Goal: Book appointment/travel/reservation

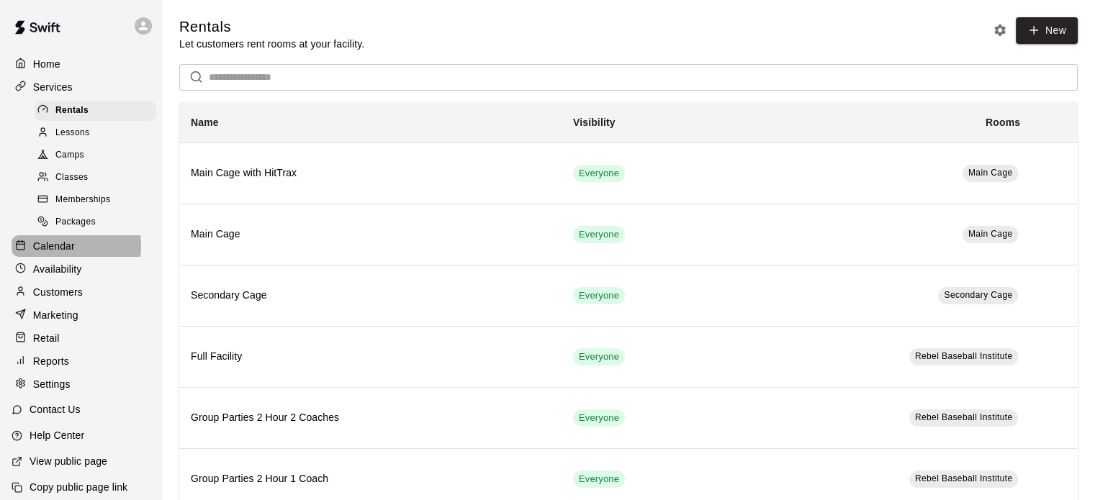
click at [58, 253] on p "Calendar" at bounding box center [54, 246] width 42 height 14
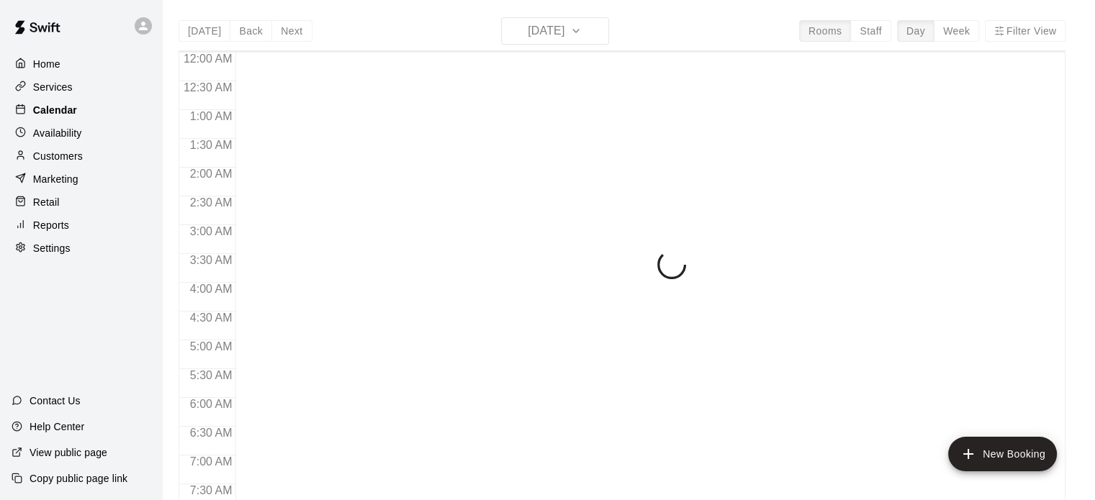
scroll to position [483, 0]
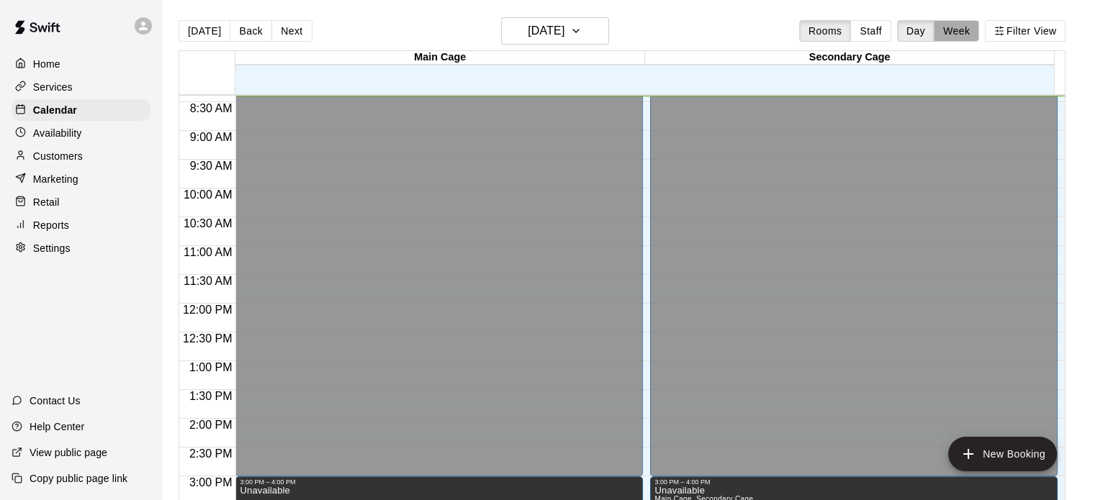
click at [973, 31] on button "Week" at bounding box center [956, 31] width 45 height 22
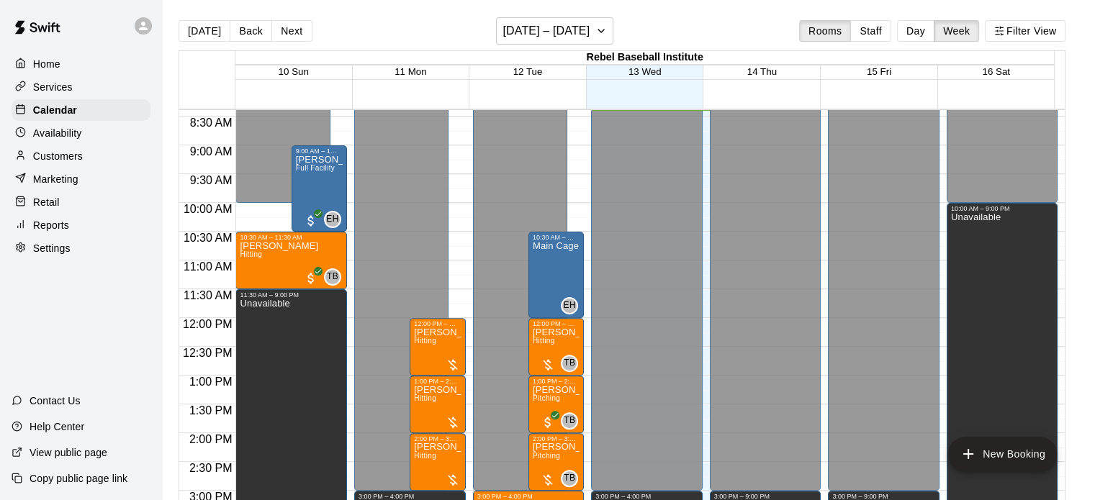
click at [822, 207] on div at bounding box center [770, 210] width 118 height 14
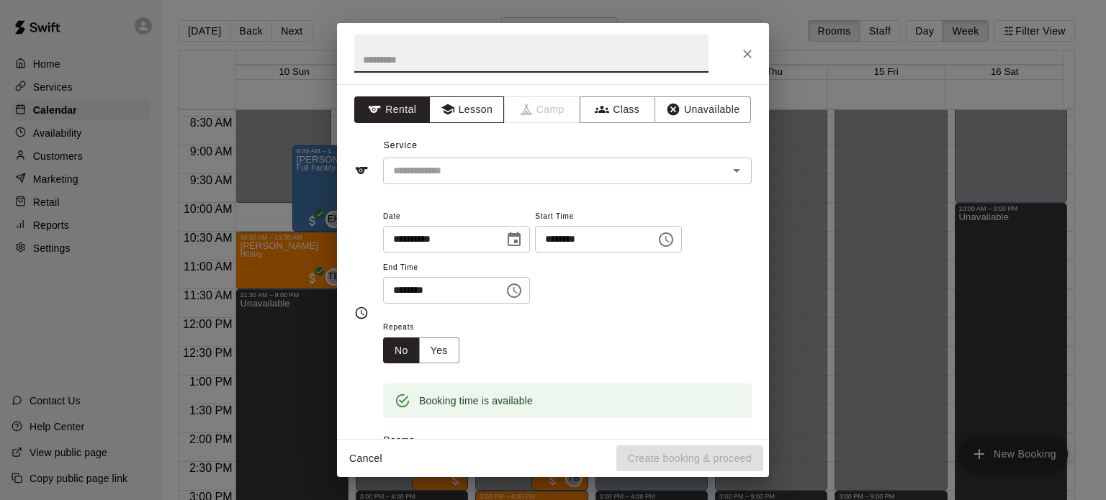
click at [477, 107] on button "Lesson" at bounding box center [467, 109] width 76 height 27
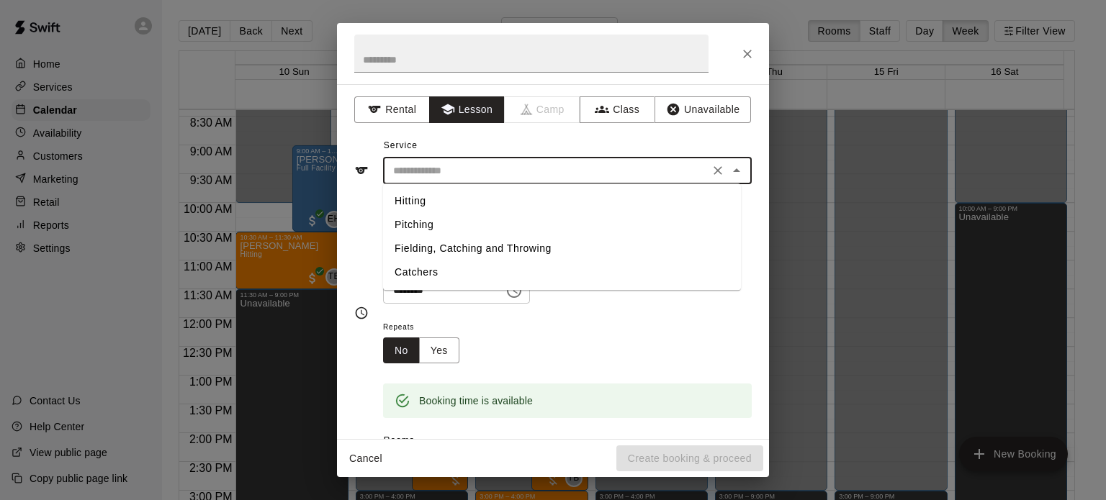
click at [480, 174] on input "text" at bounding box center [546, 171] width 318 height 18
click at [476, 198] on li "Hitting" at bounding box center [562, 201] width 358 height 24
type input "*******"
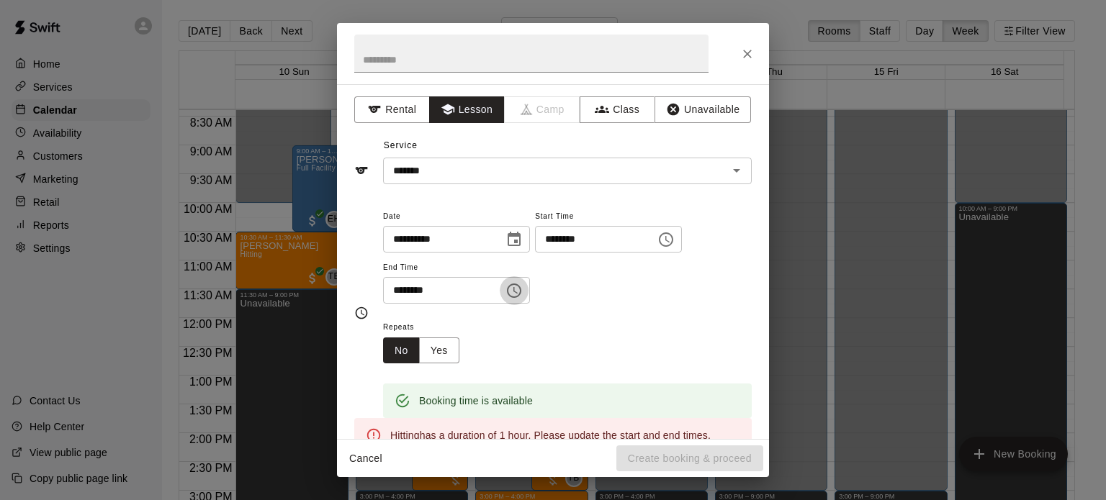
click at [523, 290] on icon "Choose time, selected time is 10:30 AM" at bounding box center [513, 290] width 17 height 17
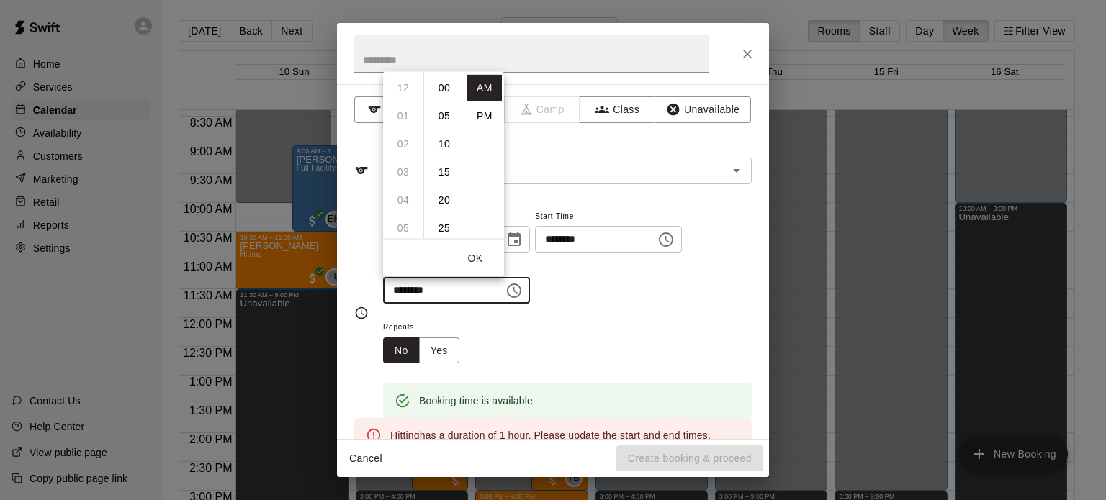
scroll to position [168, 0]
drag, startPoint x: 403, startPoint y: 120, endPoint x: 441, endPoint y: 174, distance: 65.7
click at [441, 174] on div "12 01 02 03 04 05 06 07 08 09 10 11 00 05 10 15 20 25 30 35 40 45 50 55 AM PM" at bounding box center [443, 155] width 121 height 168
click at [445, 85] on li "00" at bounding box center [444, 87] width 35 height 27
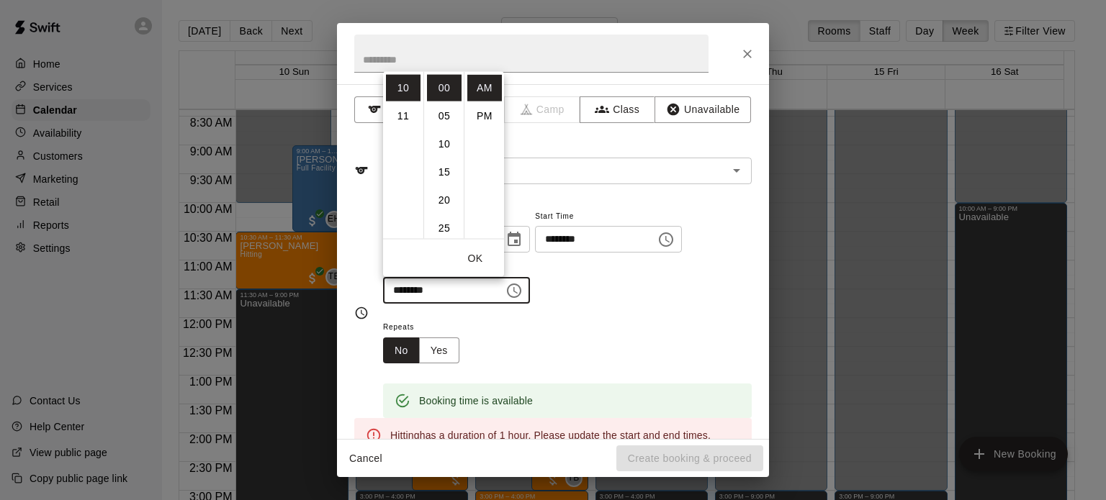
click at [607, 271] on div "**********" at bounding box center [567, 255] width 369 height 97
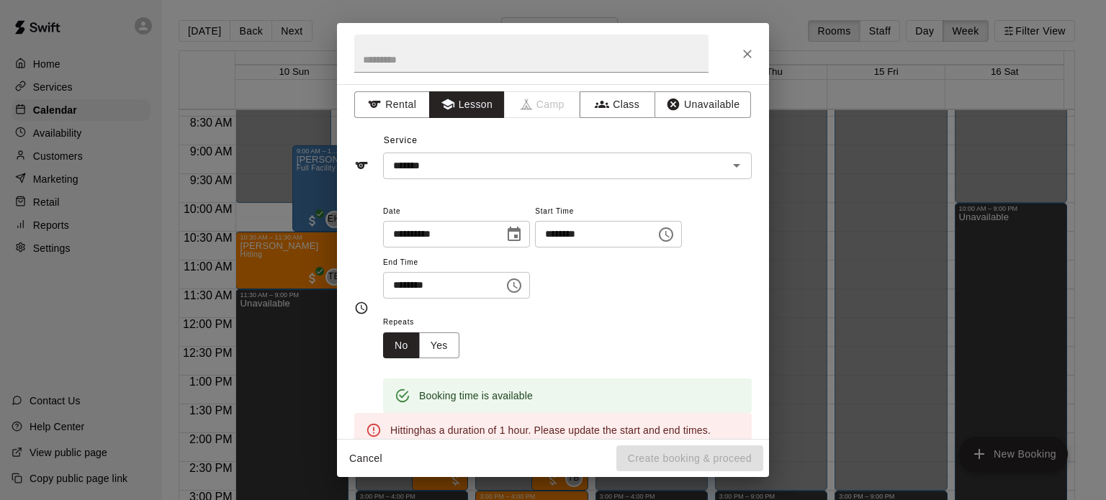
scroll to position [6, 0]
click at [523, 282] on icon "Choose time, selected time is 10:00 AM" at bounding box center [513, 284] width 17 height 17
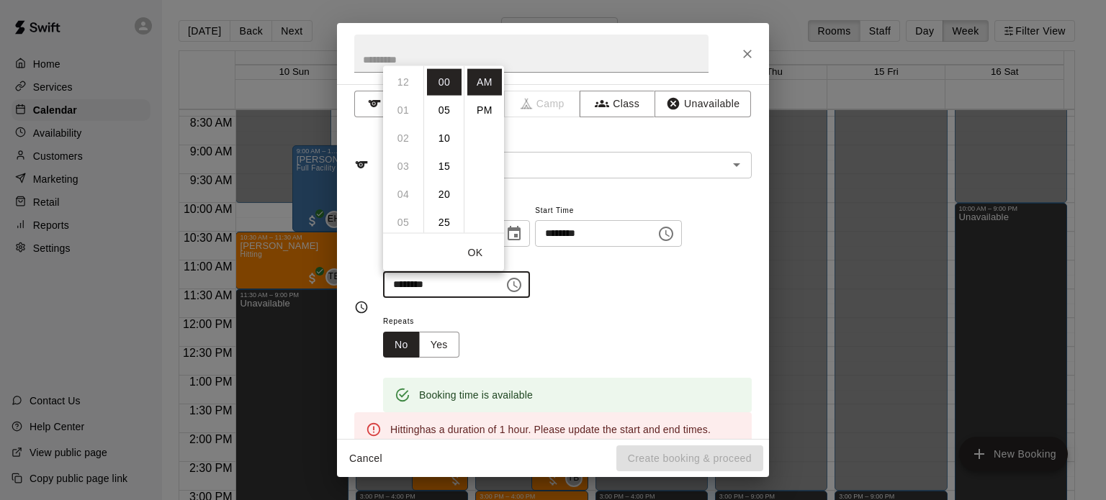
scroll to position [281, 0]
click at [403, 109] on li "11" at bounding box center [403, 109] width 35 height 27
type input "********"
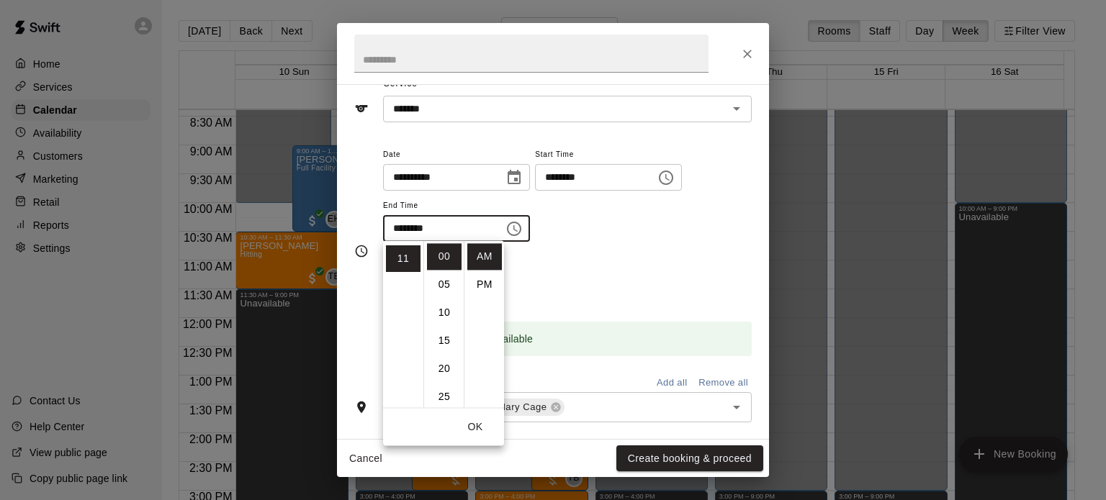
scroll to position [63, 0]
click at [616, 299] on div "Repeats No Yes" at bounding box center [567, 278] width 369 height 45
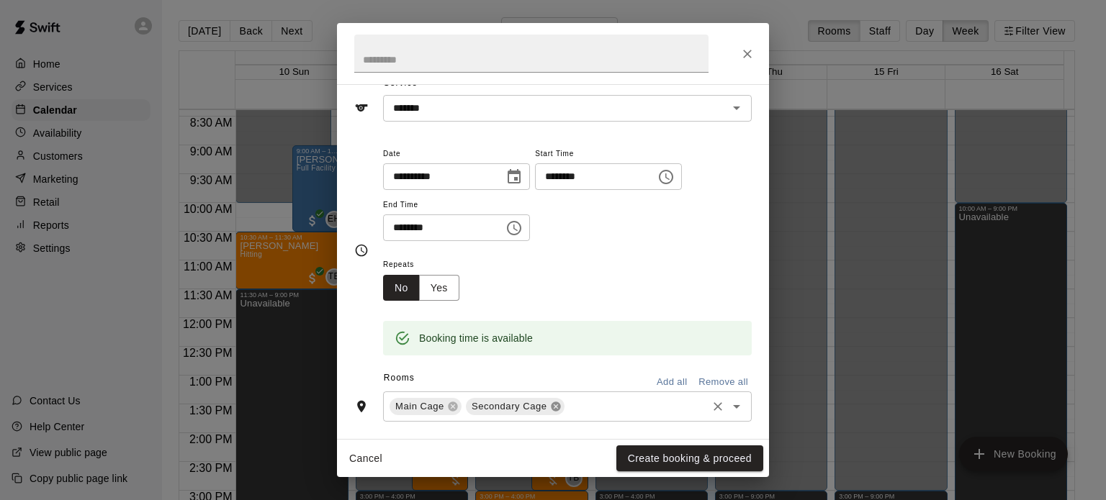
click at [553, 406] on icon at bounding box center [555, 407] width 9 height 9
click at [674, 452] on button "Create booking & proceed" at bounding box center [689, 459] width 147 height 27
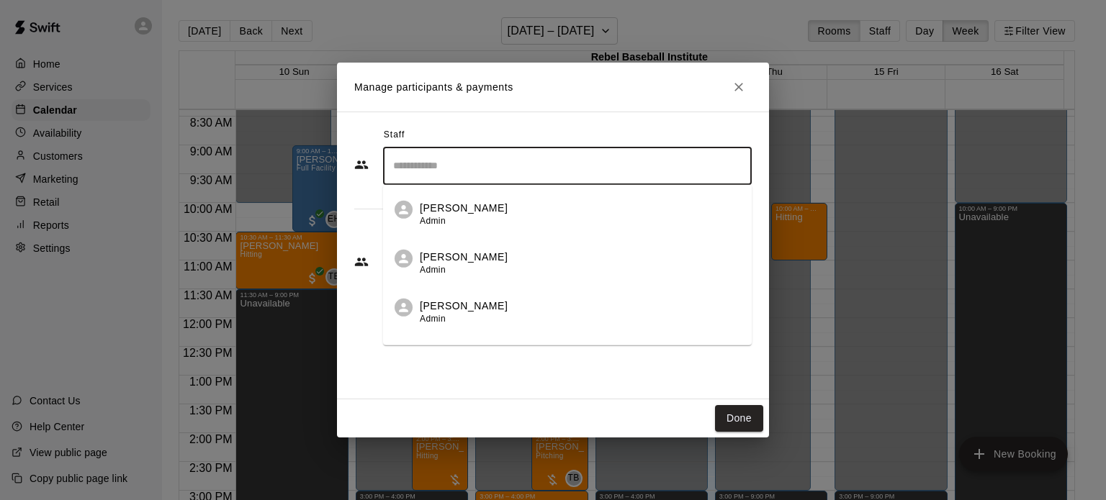
click at [500, 170] on input "Search staff" at bounding box center [568, 165] width 356 height 25
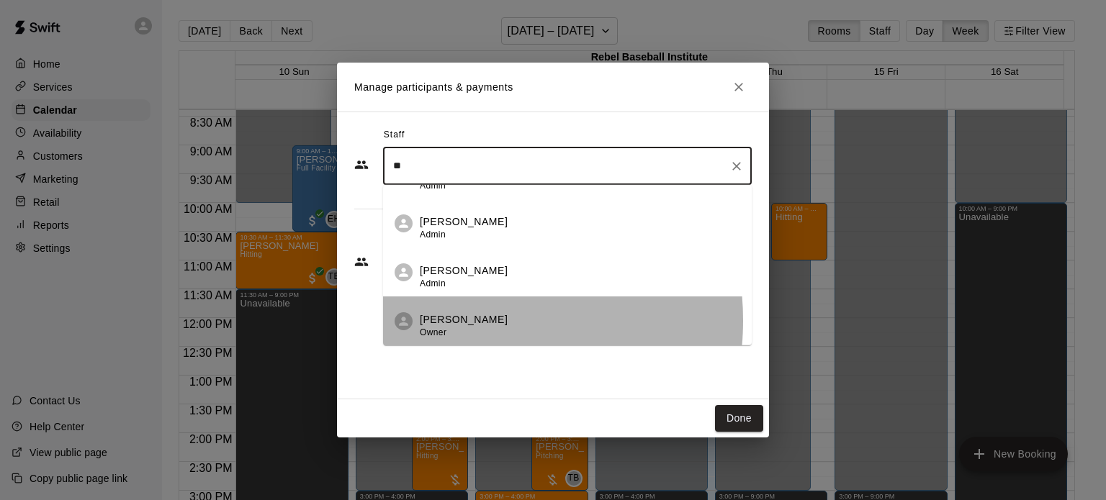
click at [454, 320] on p "[PERSON_NAME]" at bounding box center [464, 319] width 88 height 15
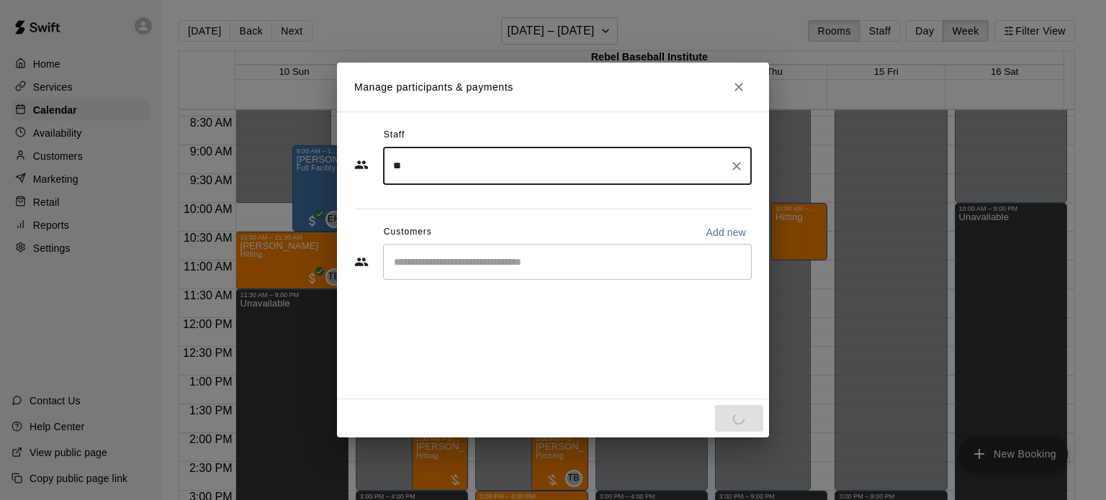
type input "**"
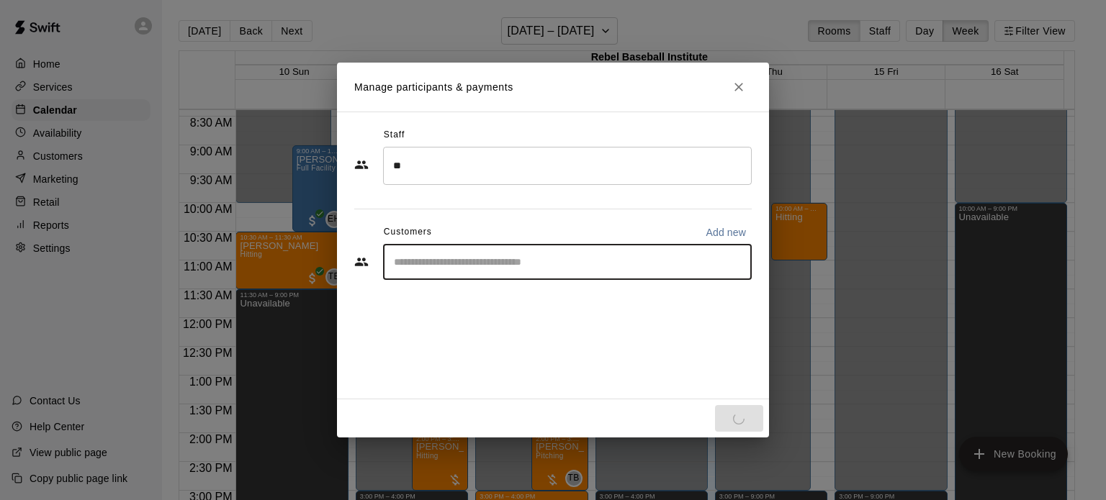
click at [517, 266] on input "Start typing to search customers..." at bounding box center [568, 262] width 356 height 14
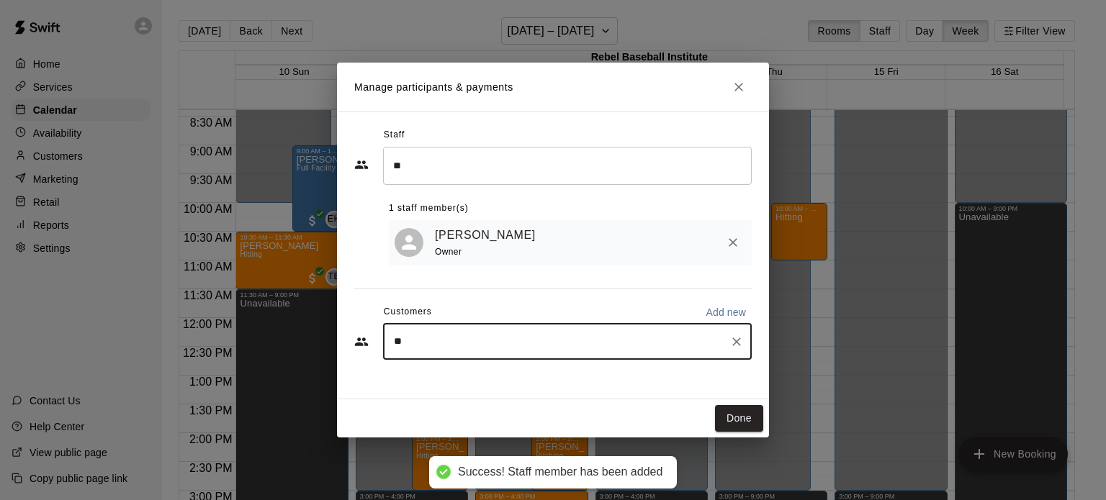
type input "***"
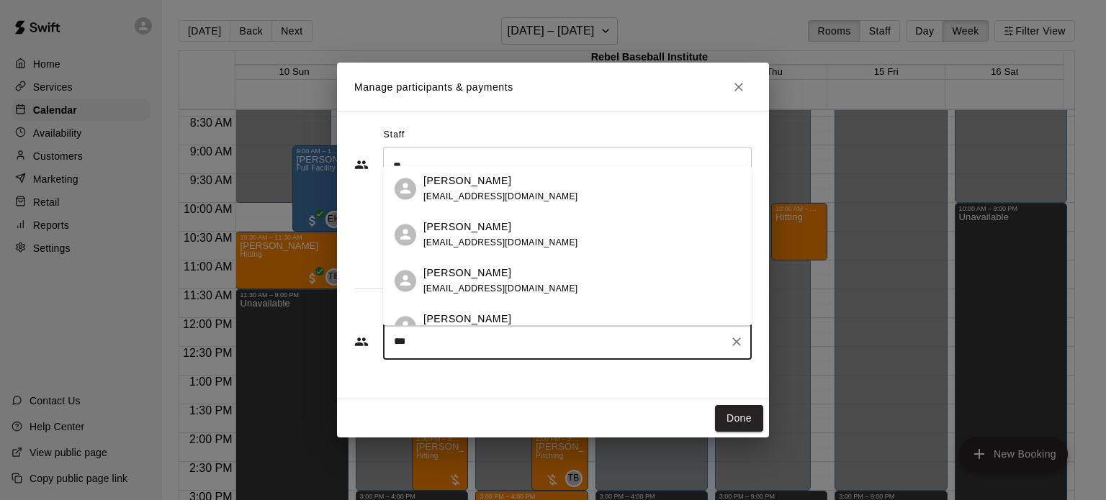
click at [490, 282] on div "[PERSON_NAME] [EMAIL_ADDRESS][DOMAIN_NAME]" at bounding box center [500, 281] width 155 height 31
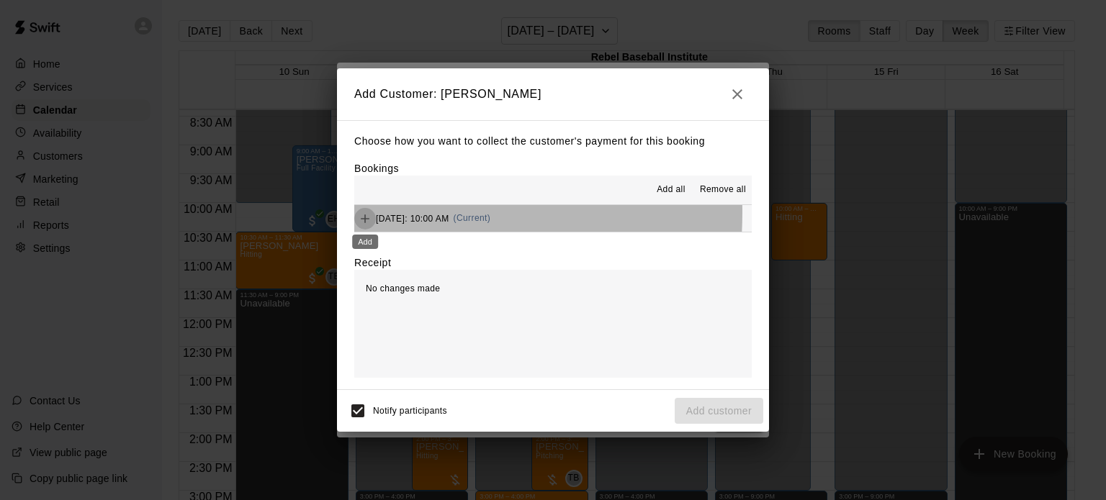
click at [360, 214] on icon "Add" at bounding box center [365, 219] width 14 height 14
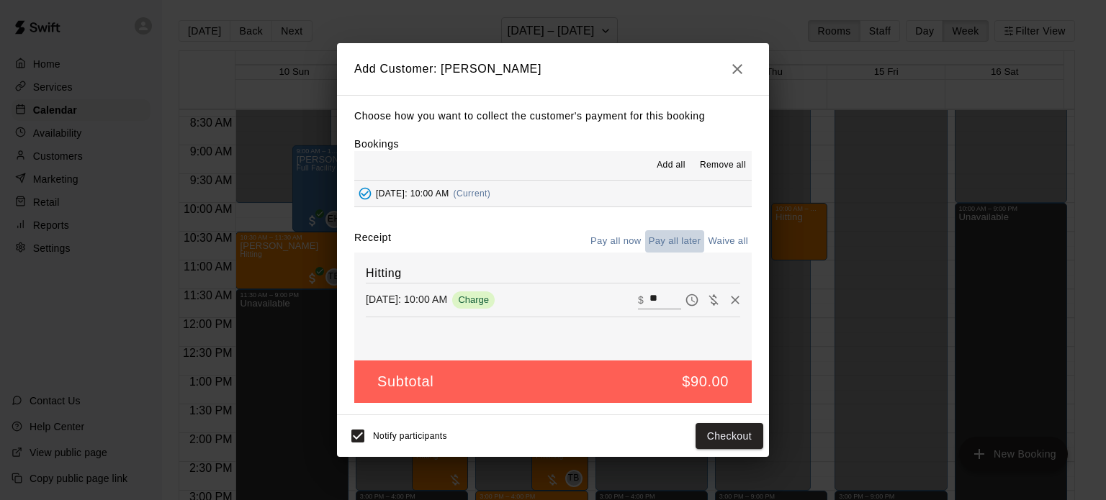
click at [681, 238] on button "Pay all later" at bounding box center [675, 241] width 60 height 22
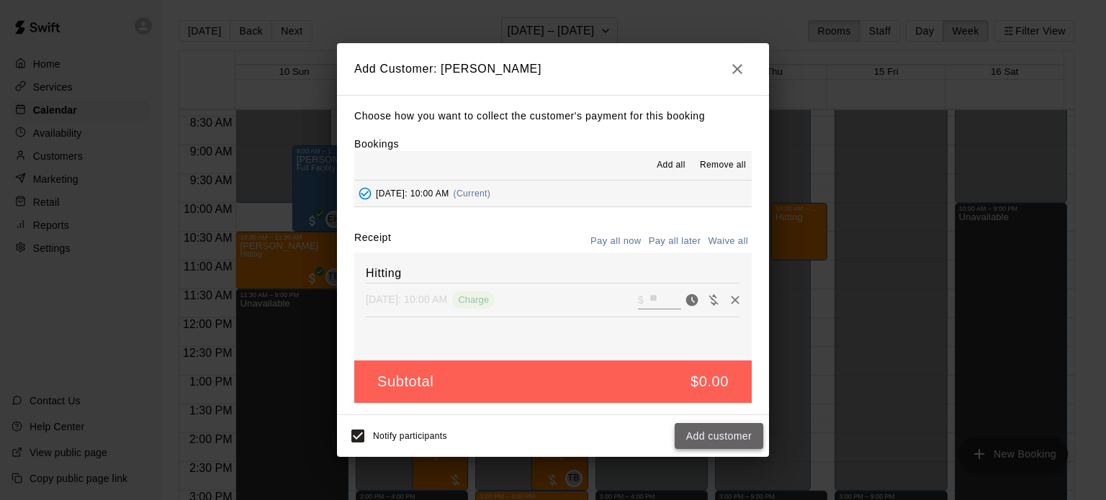
click at [718, 432] on button "Add customer" at bounding box center [719, 436] width 89 height 27
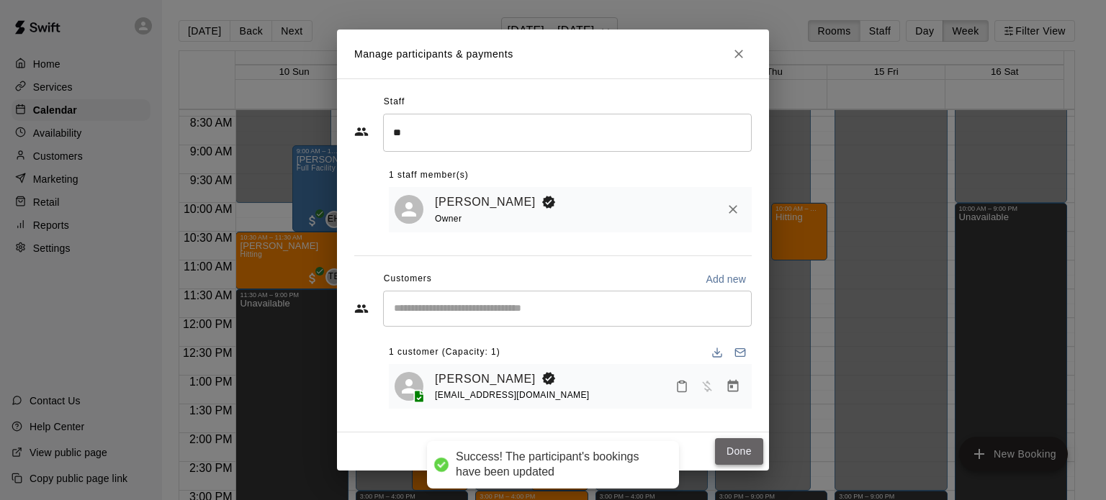
click at [732, 453] on button "Done" at bounding box center [739, 452] width 48 height 27
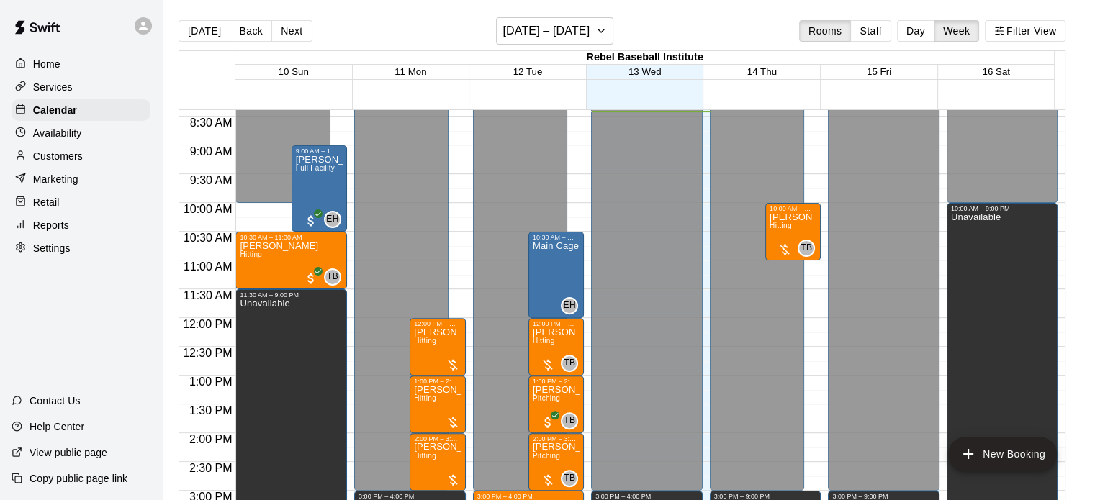
click at [810, 264] on div "12:00 AM – 3:00 PM Closed 3:00 PM – 9:00 PM Unavailable 10:00 AM – 11:00 AM [PE…" at bounding box center [766, 318] width 112 height 1382
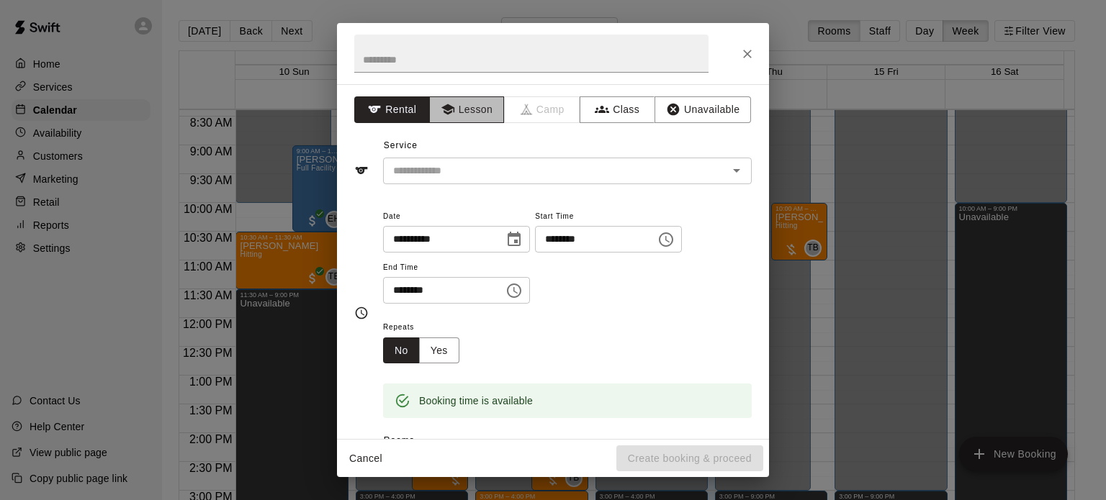
click at [487, 115] on button "Lesson" at bounding box center [467, 109] width 76 height 27
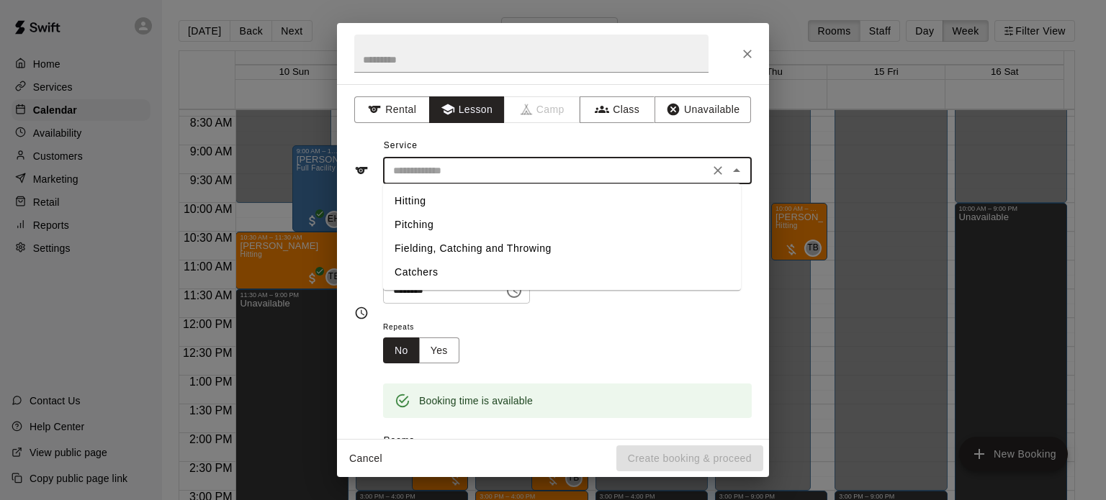
drag, startPoint x: 488, startPoint y: 167, endPoint x: 476, endPoint y: 197, distance: 32.0
click at [476, 184] on div "​ Hitting Pitching Fielding, Catching and Throwing Catchers" at bounding box center [567, 171] width 369 height 27
click at [476, 197] on li "Hitting" at bounding box center [562, 201] width 358 height 24
type input "*******"
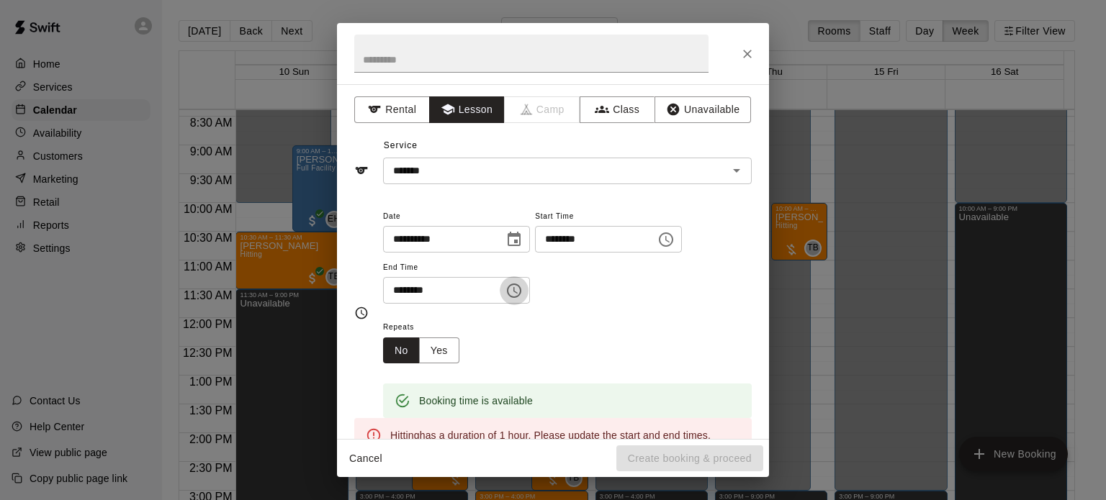
click at [521, 294] on icon "Choose time, selected time is 11:30 AM" at bounding box center [514, 291] width 14 height 14
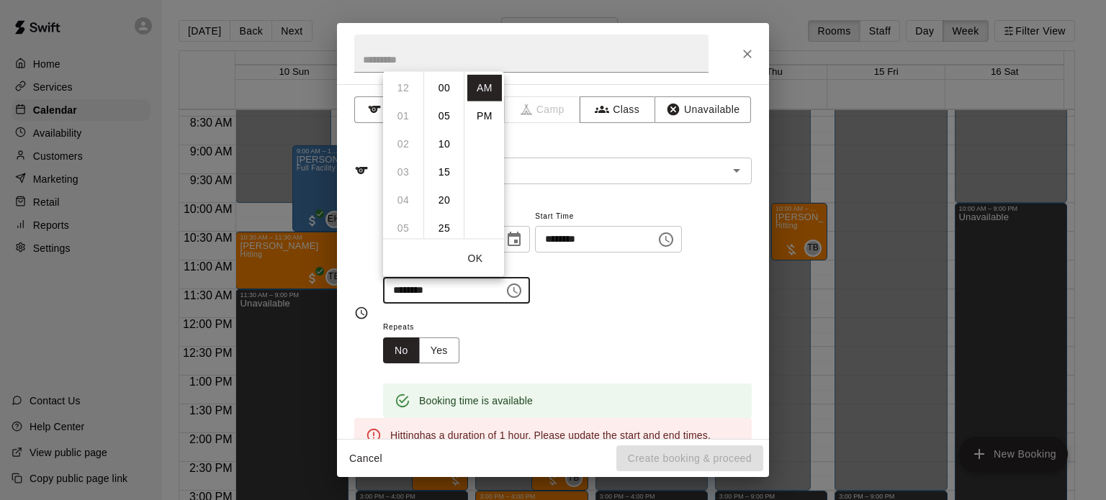
scroll to position [168, 0]
click at [488, 116] on li "PM" at bounding box center [484, 115] width 35 height 27
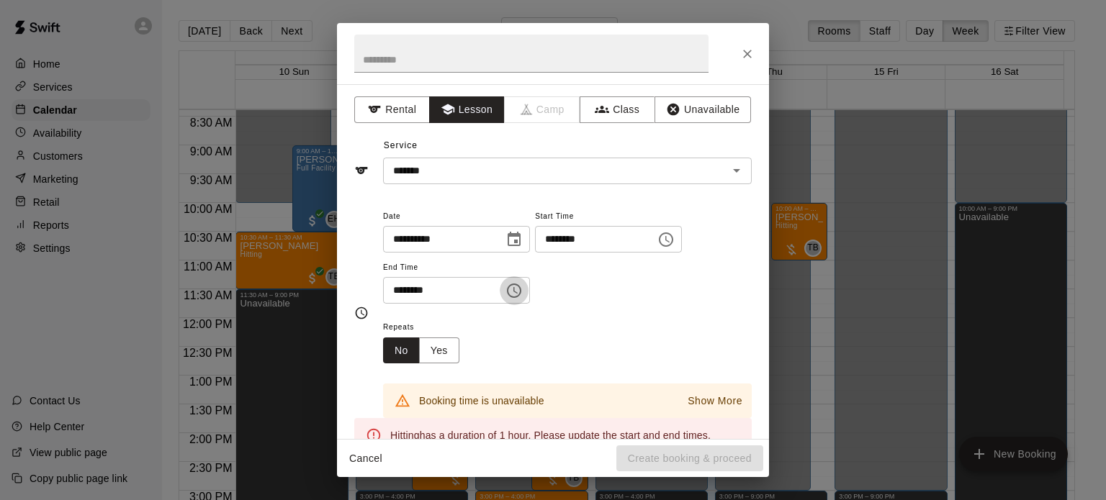
click at [518, 290] on icon "Choose time, selected time is 11:30 PM" at bounding box center [515, 290] width 4 height 6
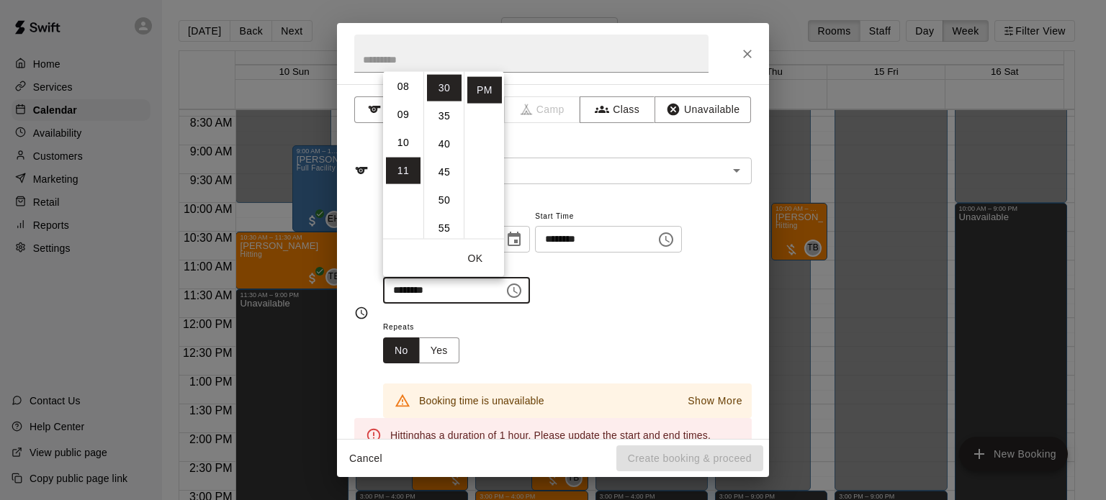
scroll to position [0, 0]
click at [403, 94] on li "12" at bounding box center [403, 87] width 35 height 27
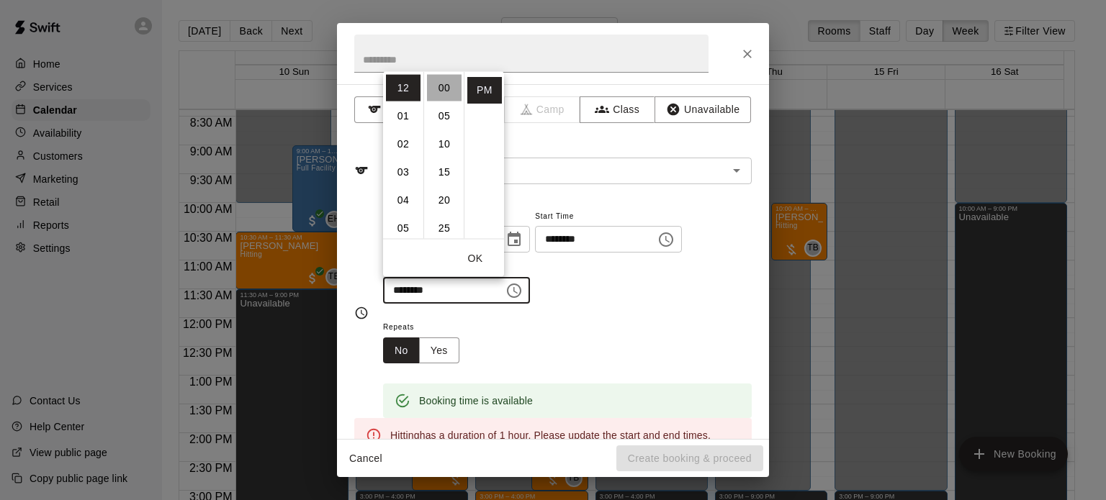
click at [444, 86] on li "00" at bounding box center [444, 87] width 35 height 27
type input "********"
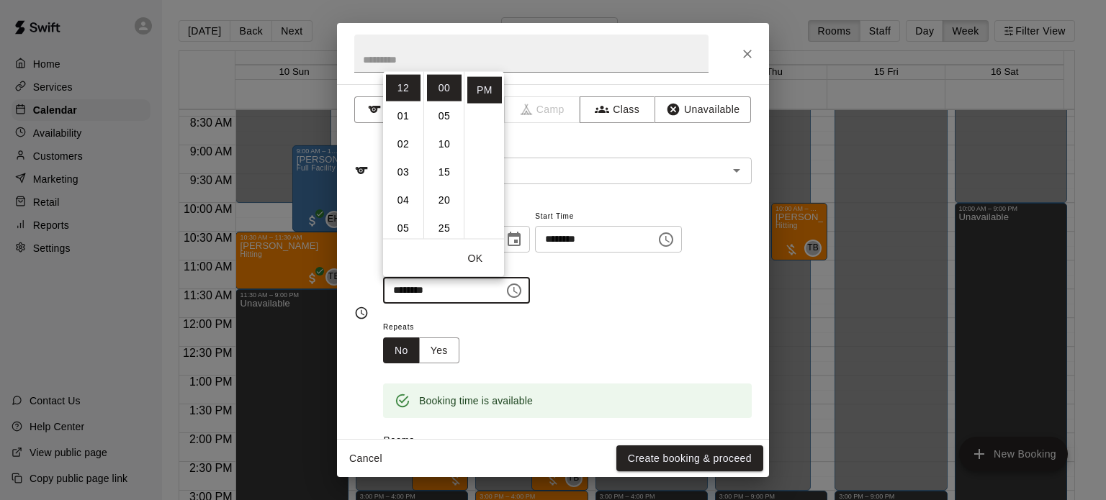
click at [607, 299] on div "**********" at bounding box center [567, 255] width 369 height 97
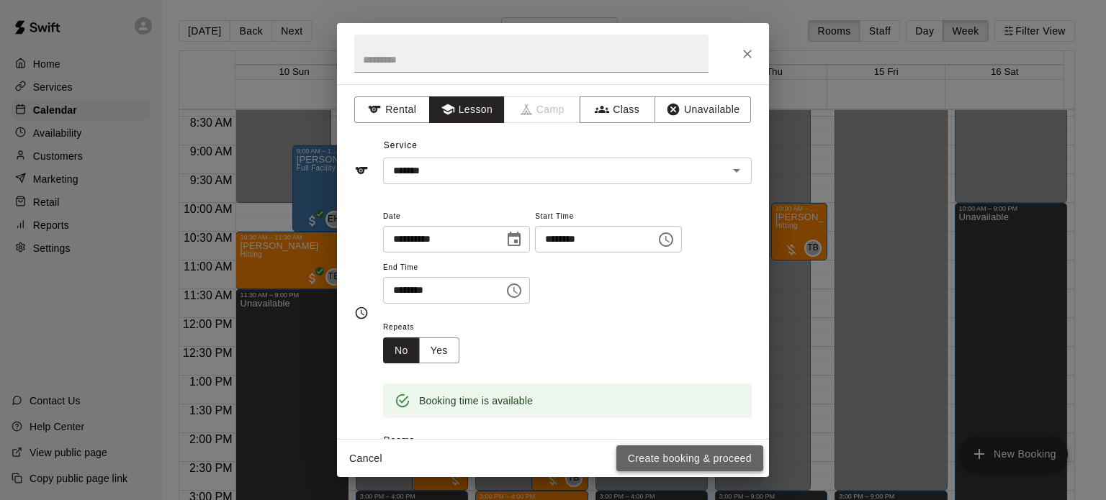
click at [697, 458] on button "Create booking & proceed" at bounding box center [689, 459] width 147 height 27
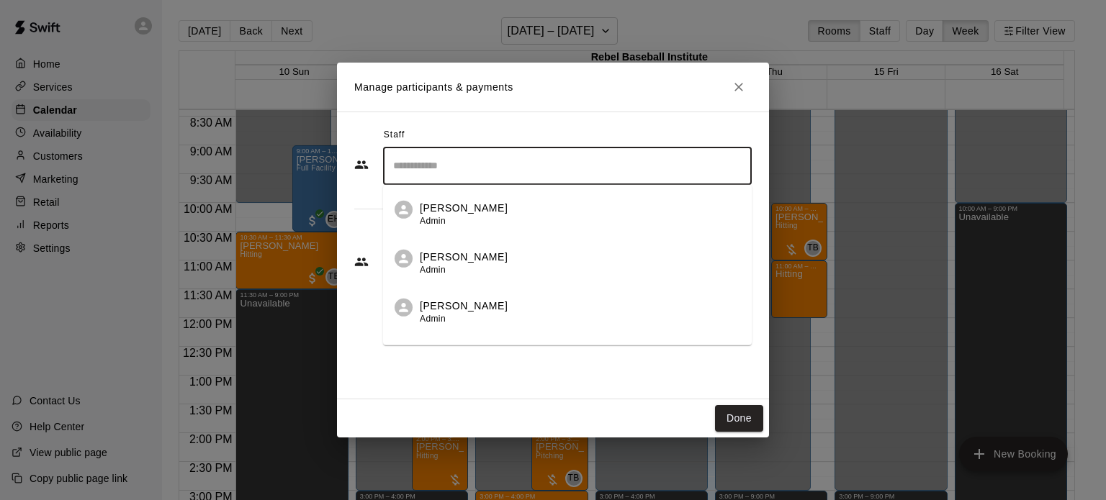
click at [456, 175] on input "Search staff" at bounding box center [568, 165] width 356 height 25
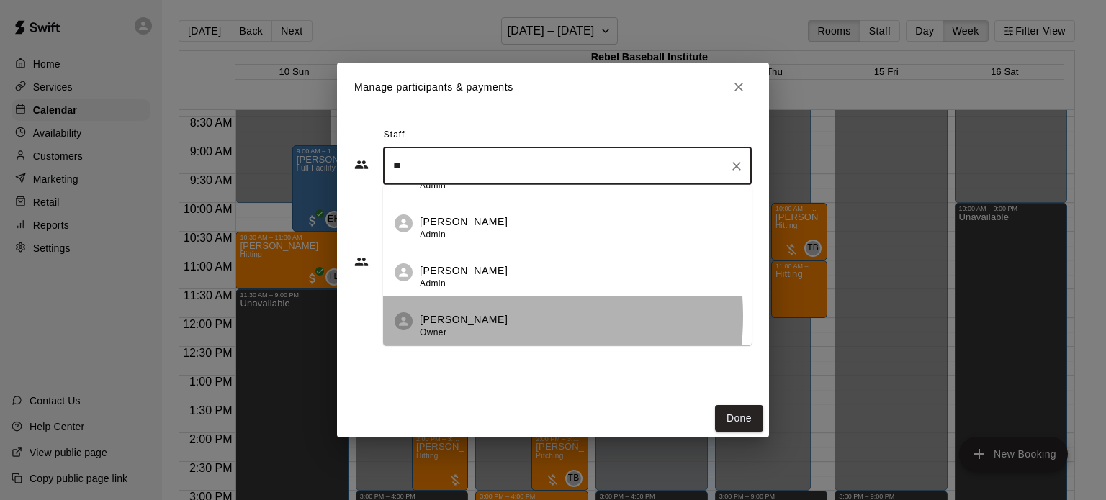
click at [471, 315] on p "[PERSON_NAME]" at bounding box center [464, 319] width 88 height 15
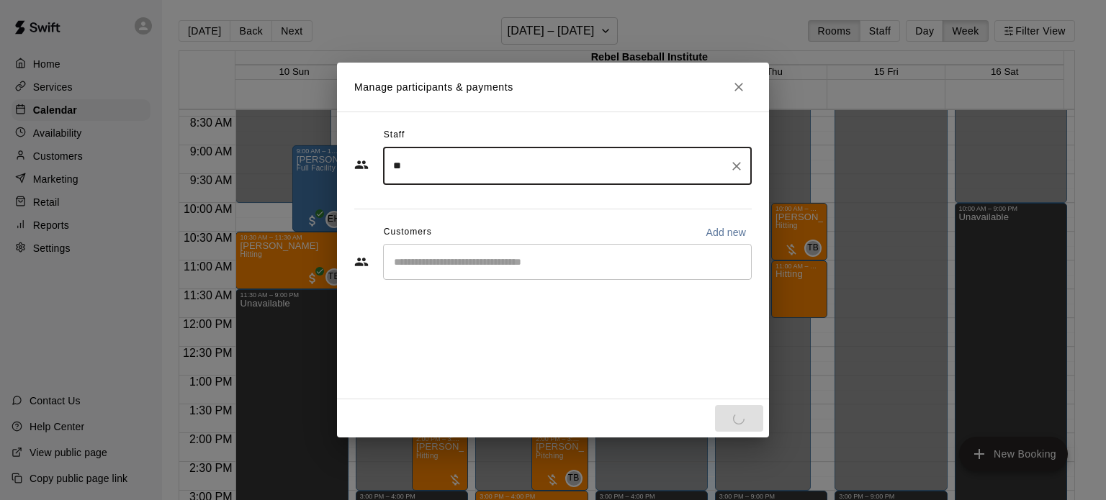
type input "**"
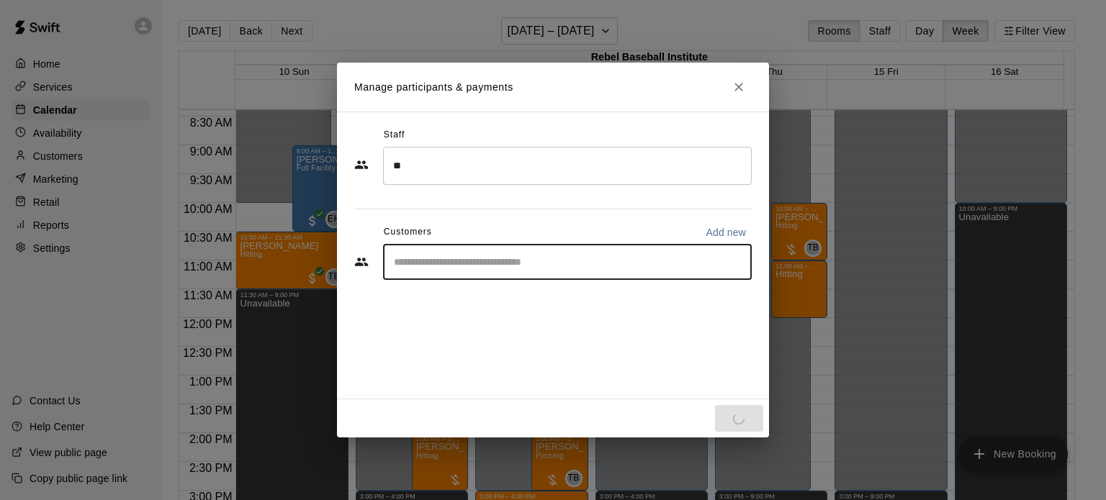
click at [530, 261] on input "Start typing to search customers..." at bounding box center [568, 262] width 356 height 14
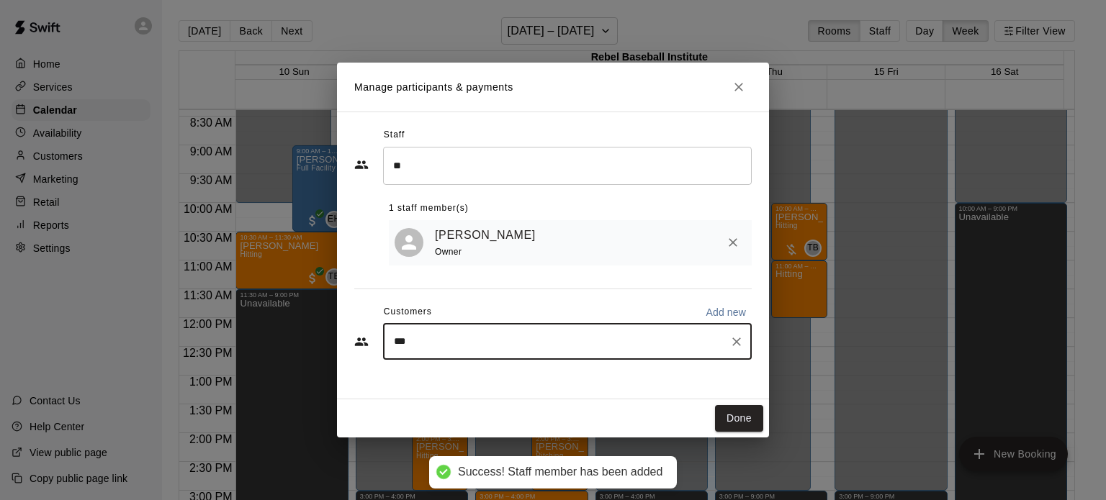
type input "****"
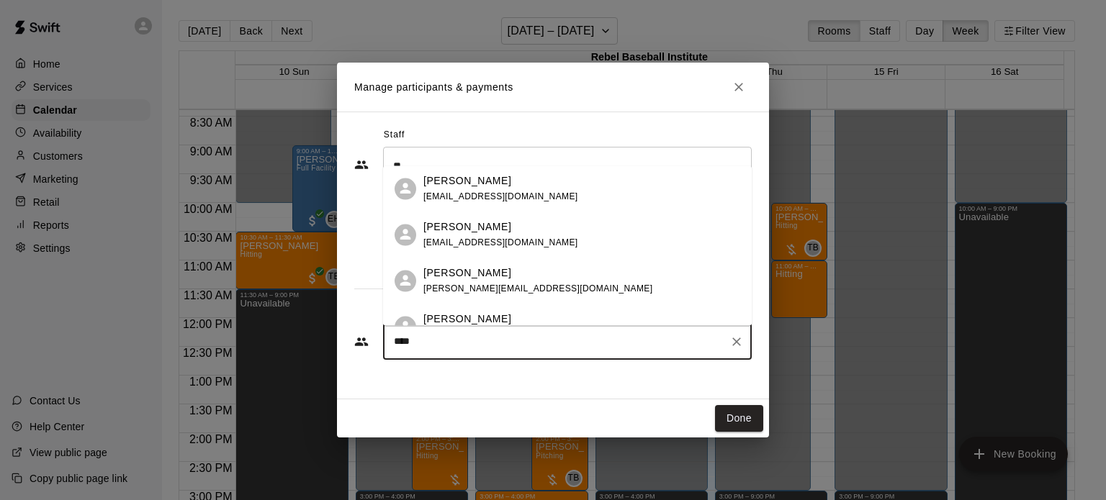
scroll to position [24, 0]
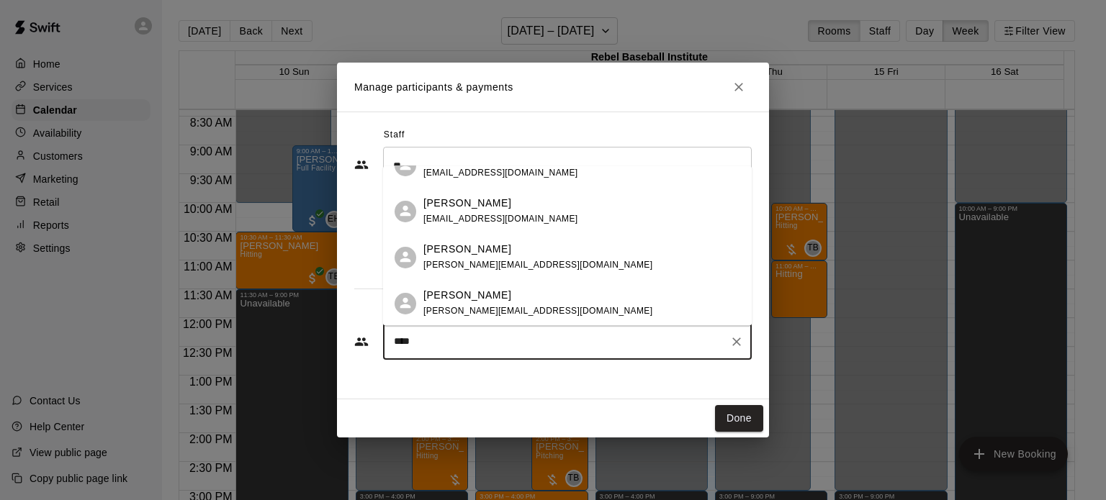
click at [503, 299] on div "[PERSON_NAME]" at bounding box center [537, 295] width 229 height 15
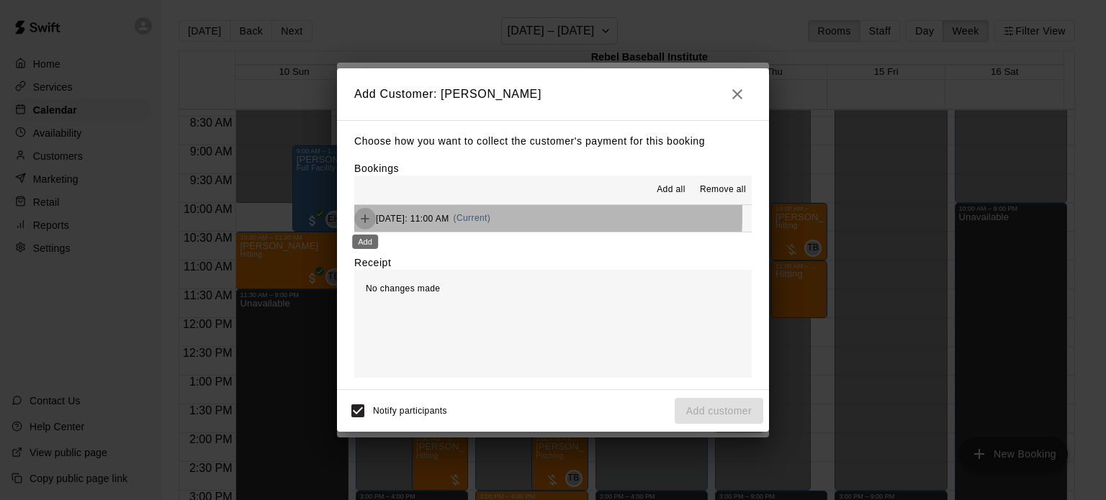
click at [361, 215] on icon "Add" at bounding box center [365, 219] width 14 height 14
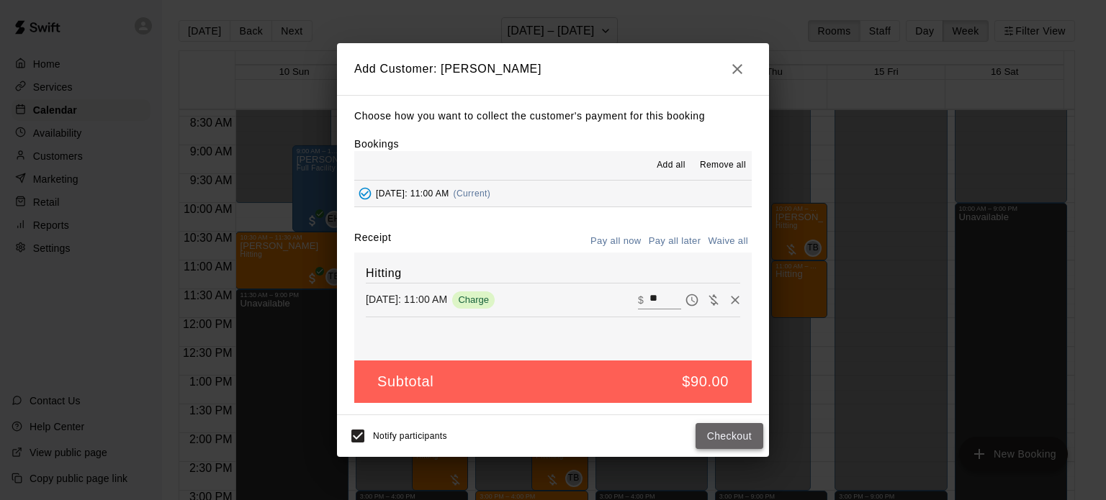
click at [732, 439] on button "Checkout" at bounding box center [730, 436] width 68 height 27
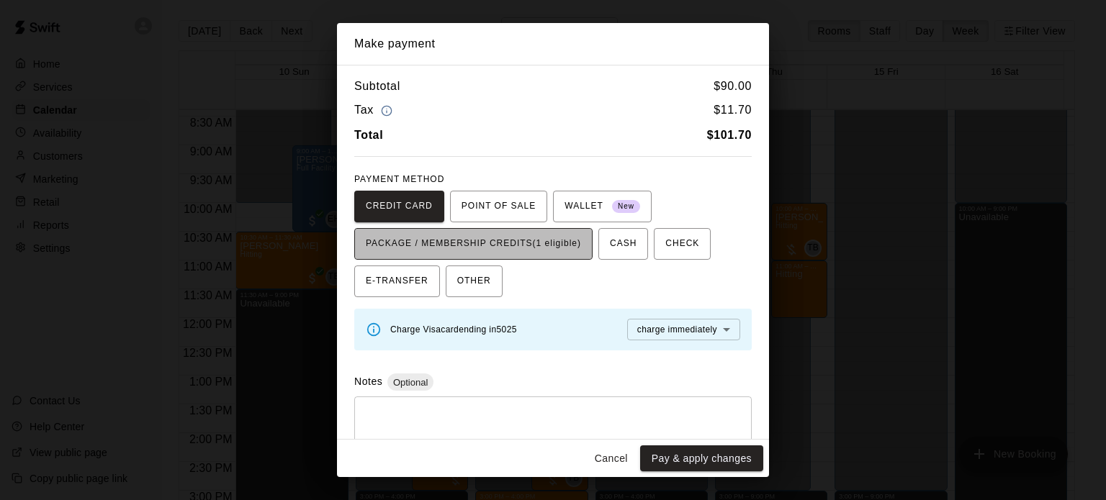
click at [546, 250] on span "PACKAGE / MEMBERSHIP CREDITS (1 eligible)" at bounding box center [473, 244] width 215 height 23
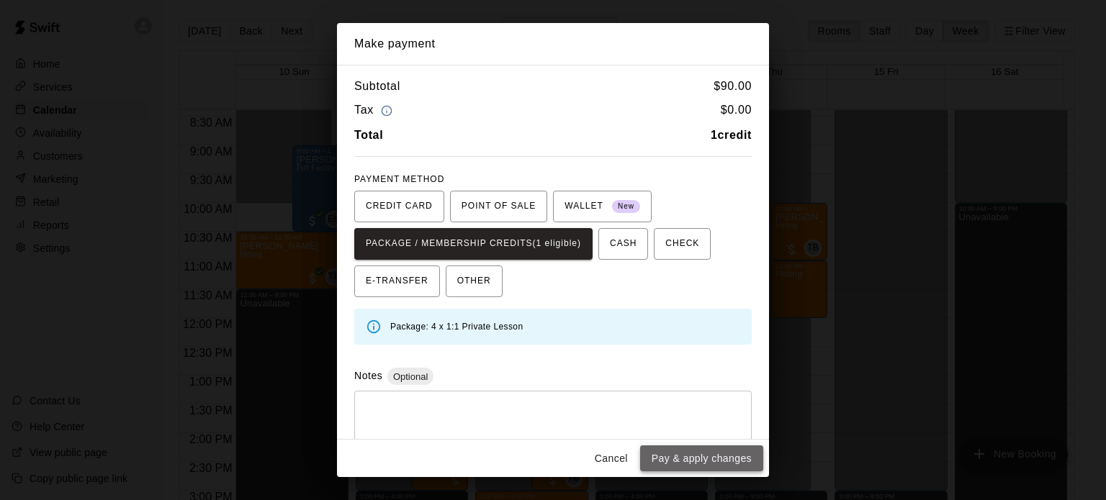
click at [703, 461] on button "Pay & apply changes" at bounding box center [701, 459] width 123 height 27
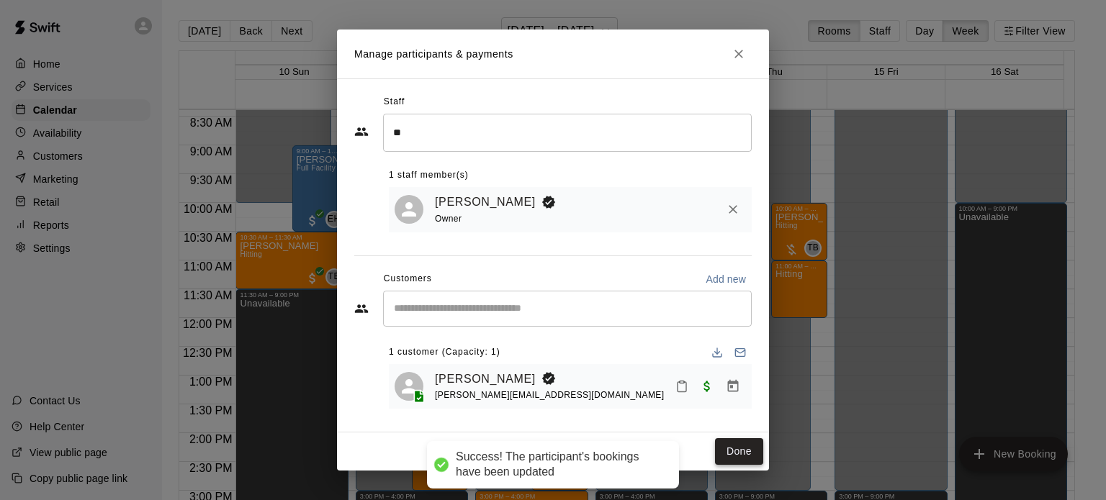
click at [753, 451] on button "Done" at bounding box center [739, 452] width 48 height 27
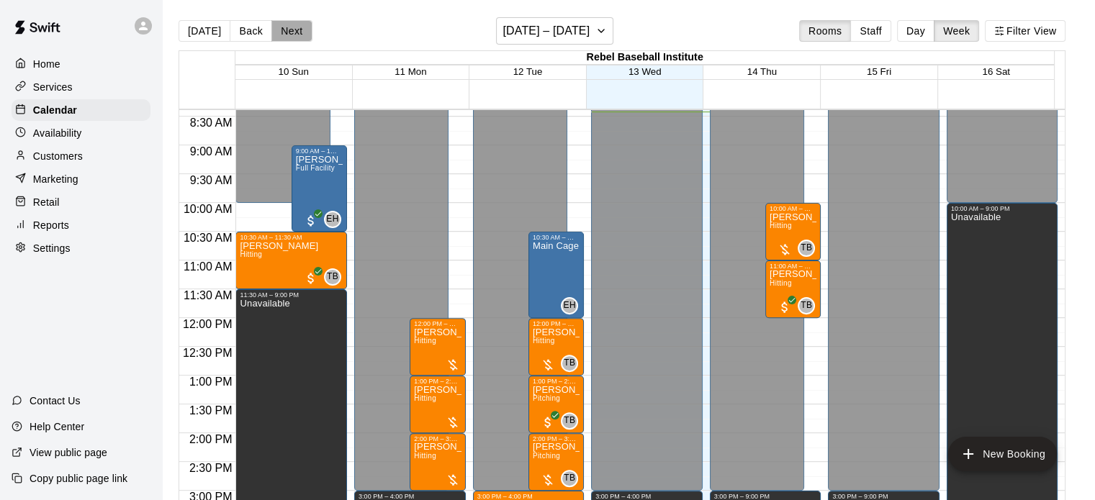
click at [291, 30] on button "Next" at bounding box center [291, 31] width 40 height 22
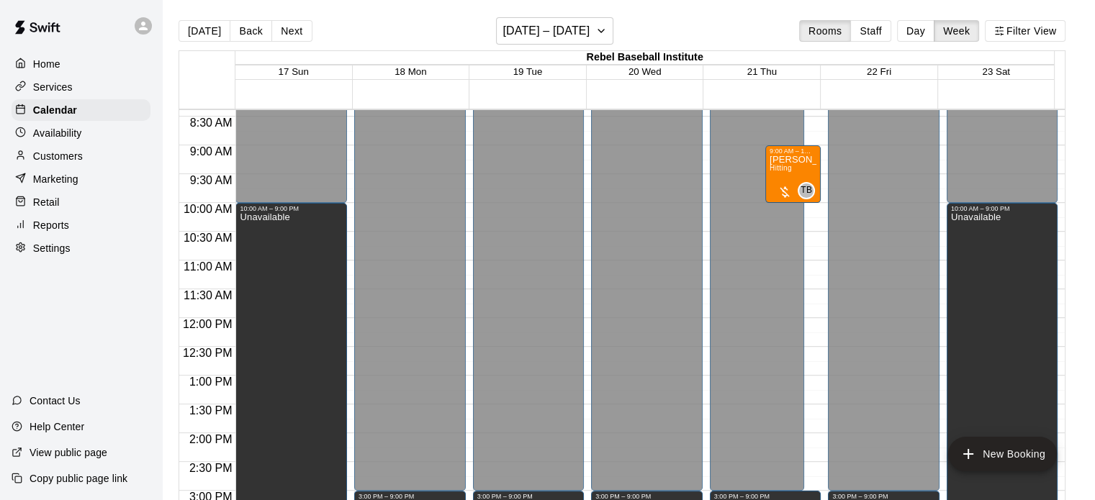
click at [465, 379] on div at bounding box center [414, 383] width 118 height 14
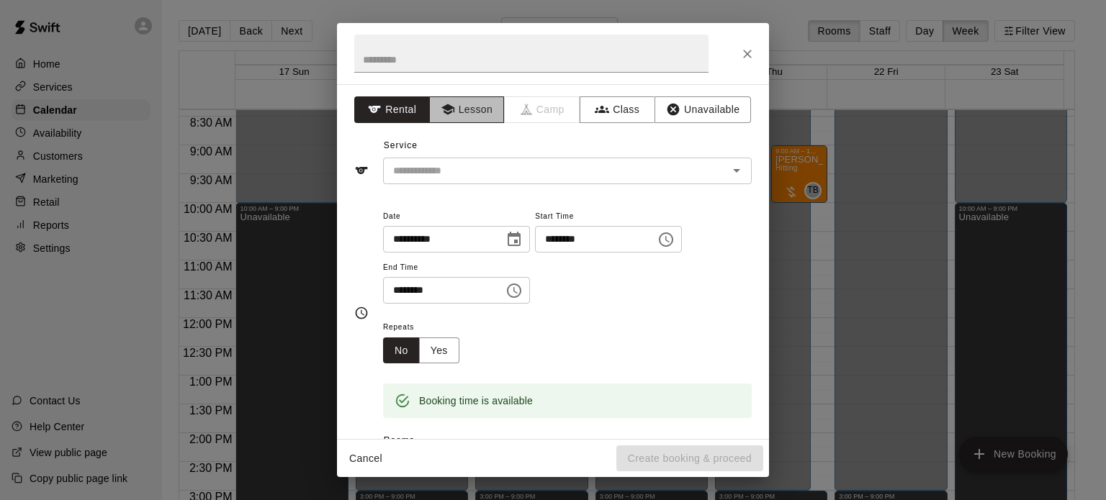
click at [467, 109] on button "Lesson" at bounding box center [467, 109] width 76 height 27
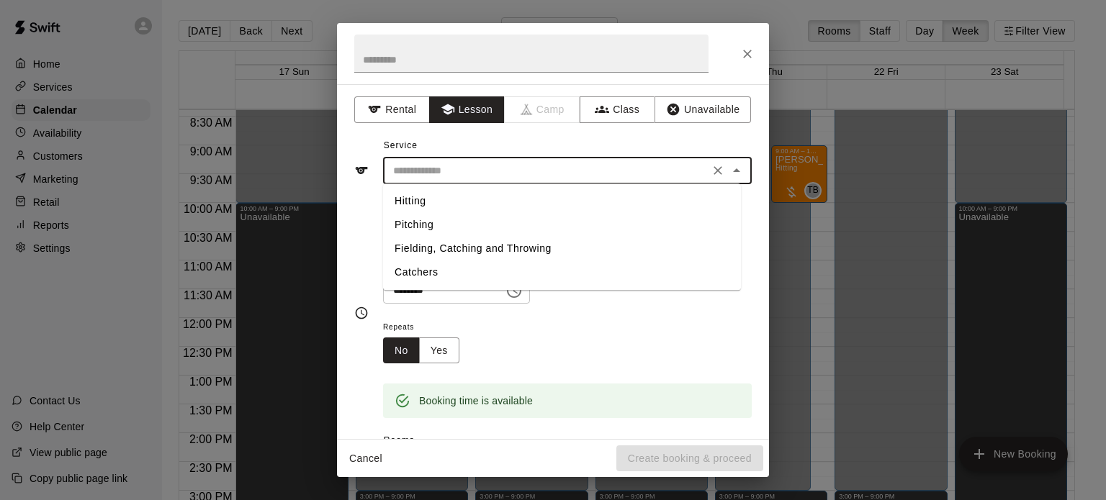
click at [487, 167] on input "text" at bounding box center [546, 171] width 318 height 18
click at [467, 201] on li "Hitting" at bounding box center [562, 201] width 358 height 24
type input "*******"
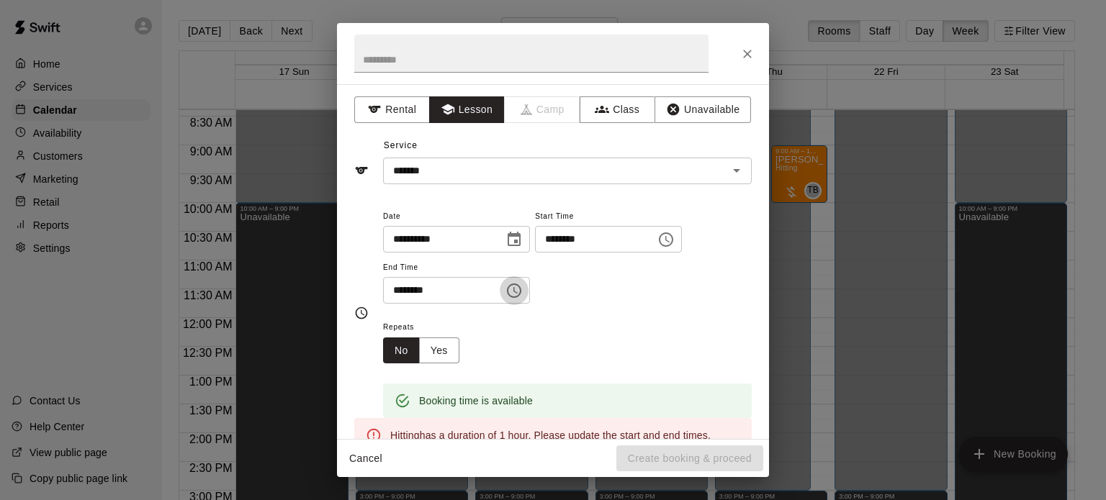
click at [523, 290] on icon "Choose time, selected time is 1:30 PM" at bounding box center [513, 290] width 17 height 17
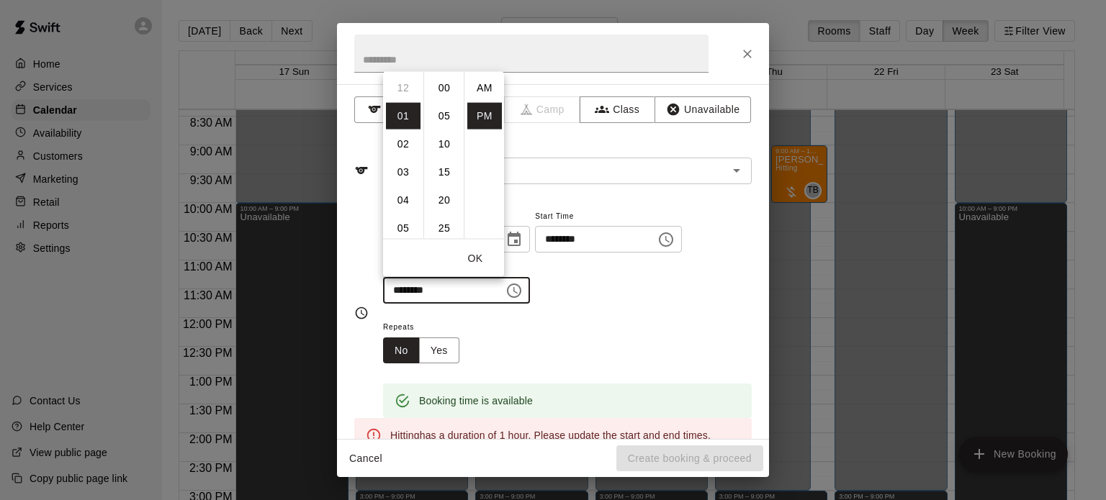
scroll to position [26, 0]
drag, startPoint x: 407, startPoint y: 112, endPoint x: 436, endPoint y: 128, distance: 33.5
click at [436, 128] on div "12 01 02 03 04 05 06 07 08 09 10 11 00 05 10 15 20 25 30 35 40 45 50 55 AM PM" at bounding box center [443, 155] width 121 height 168
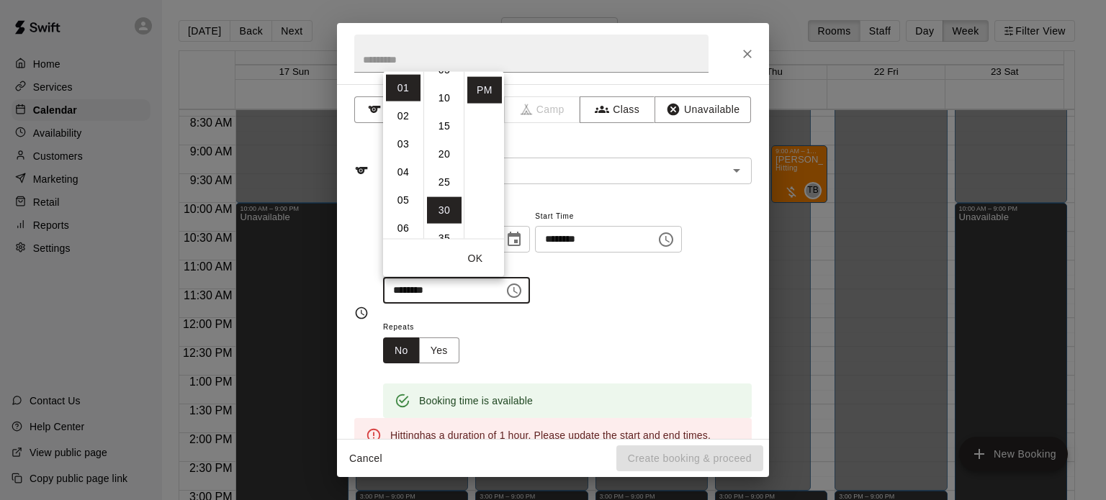
scroll to position [0, 0]
click at [446, 81] on li "00" at bounding box center [444, 87] width 35 height 27
click at [403, 110] on li "02" at bounding box center [403, 115] width 35 height 27
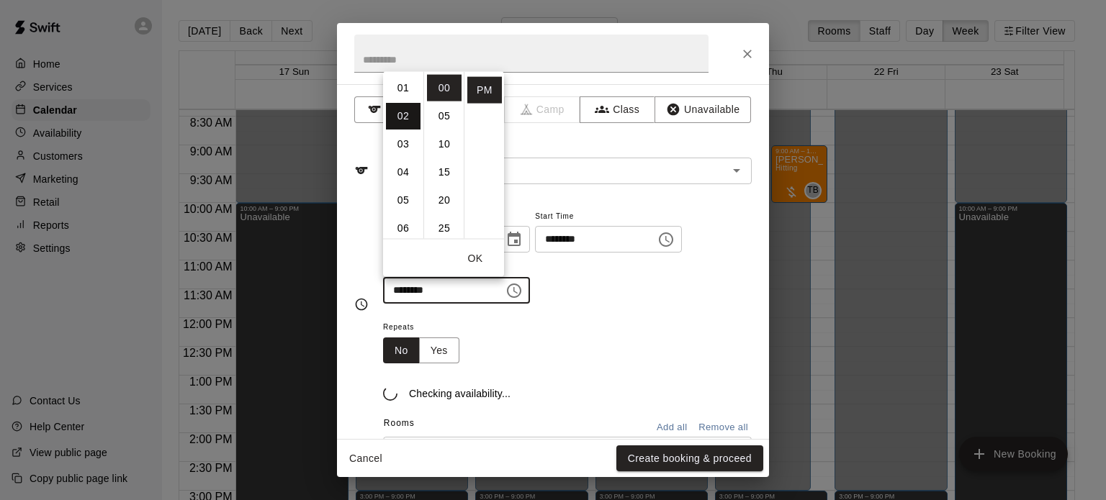
type input "********"
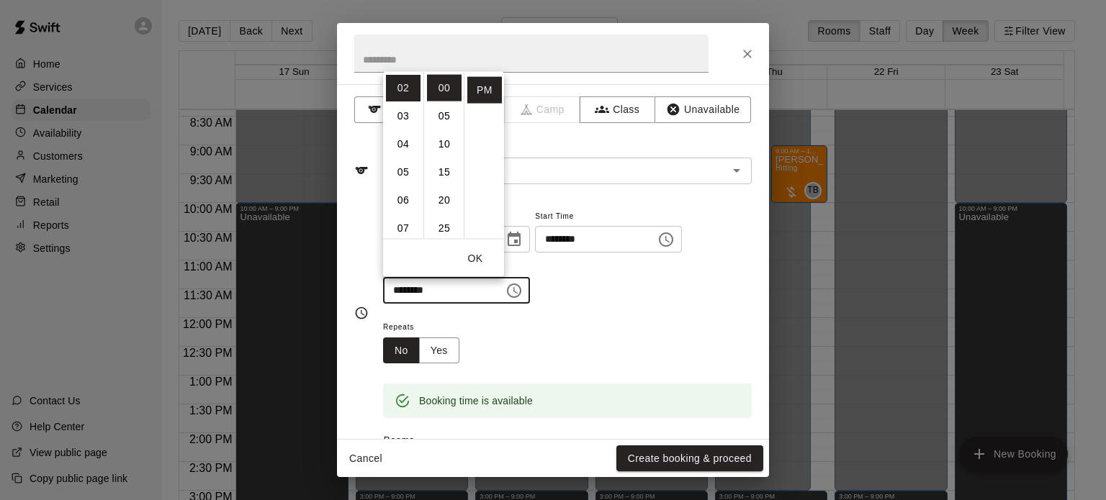
click at [613, 325] on div "Repeats No Yes" at bounding box center [567, 340] width 369 height 45
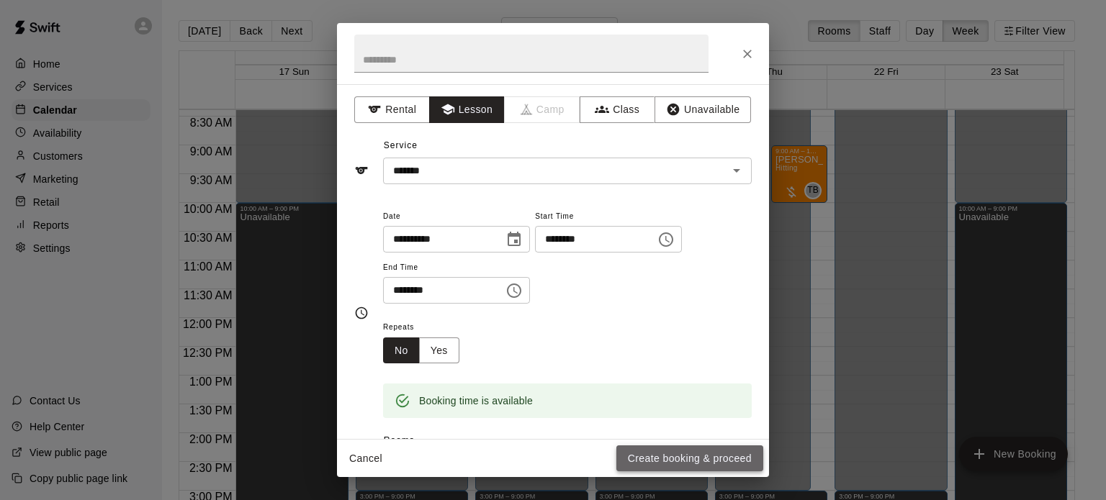
click at [662, 451] on button "Create booking & proceed" at bounding box center [689, 459] width 147 height 27
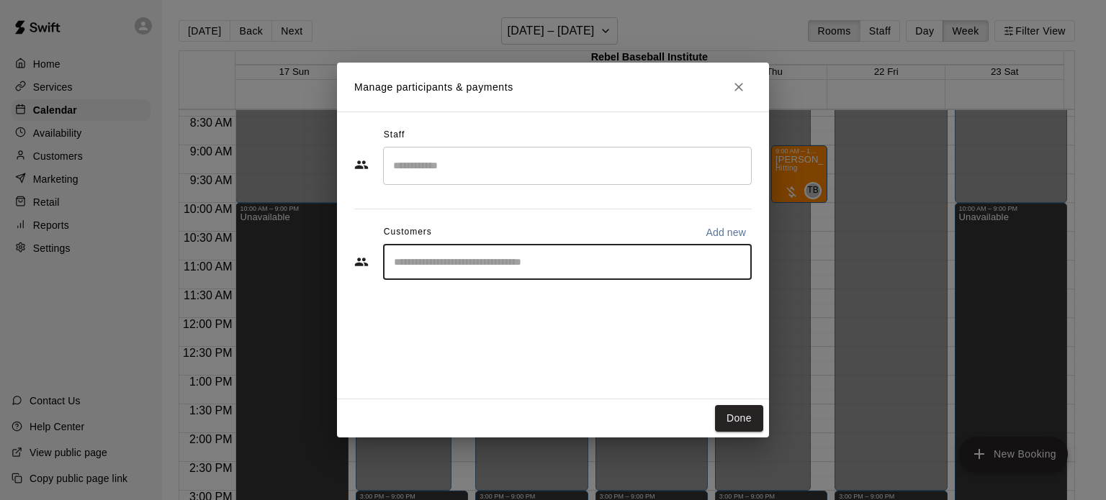
click at [457, 261] on input "Start typing to search customers..." at bounding box center [568, 262] width 356 height 14
type input "****"
click at [449, 297] on p "[PERSON_NAME]" at bounding box center [467, 294] width 88 height 15
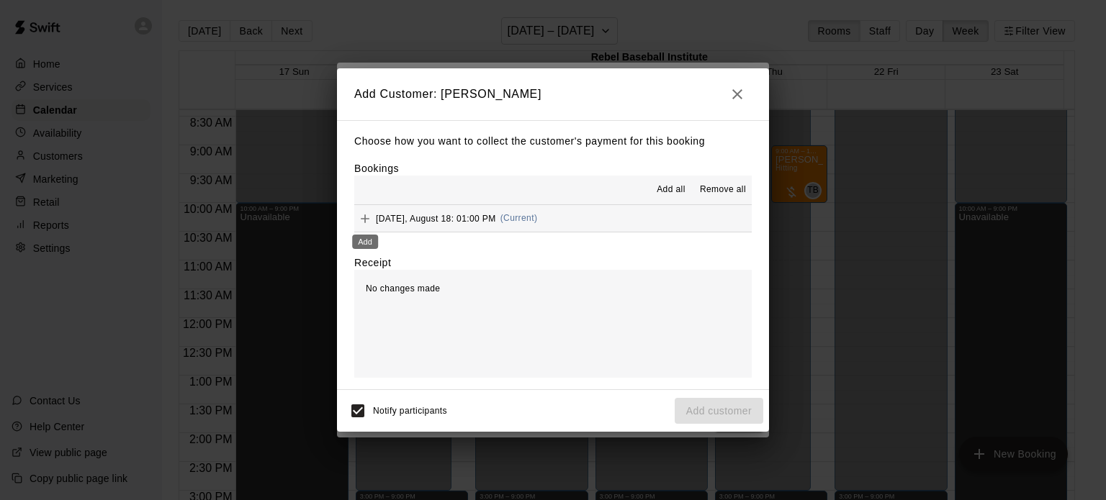
click at [366, 218] on icon "Add" at bounding box center [365, 219] width 14 height 14
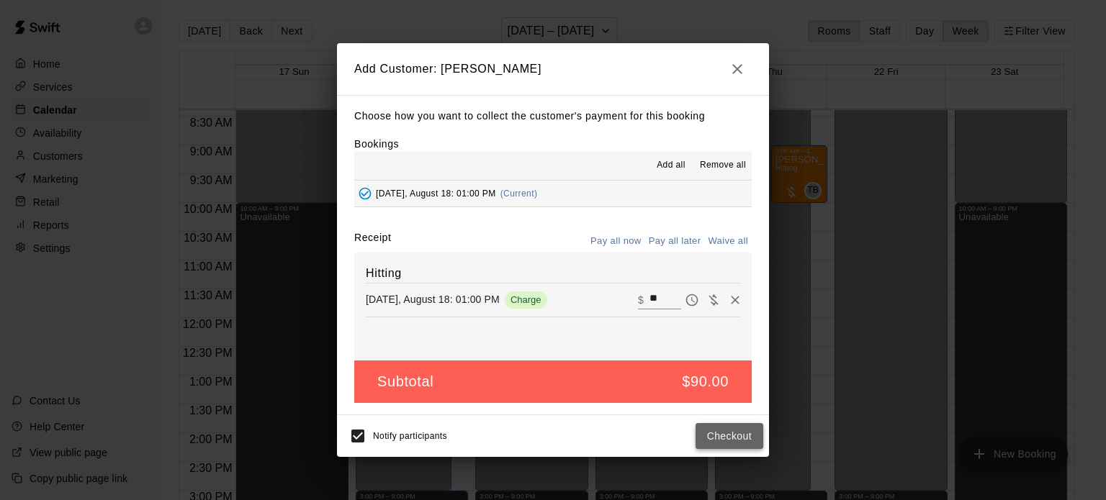
click at [722, 437] on button "Checkout" at bounding box center [730, 436] width 68 height 27
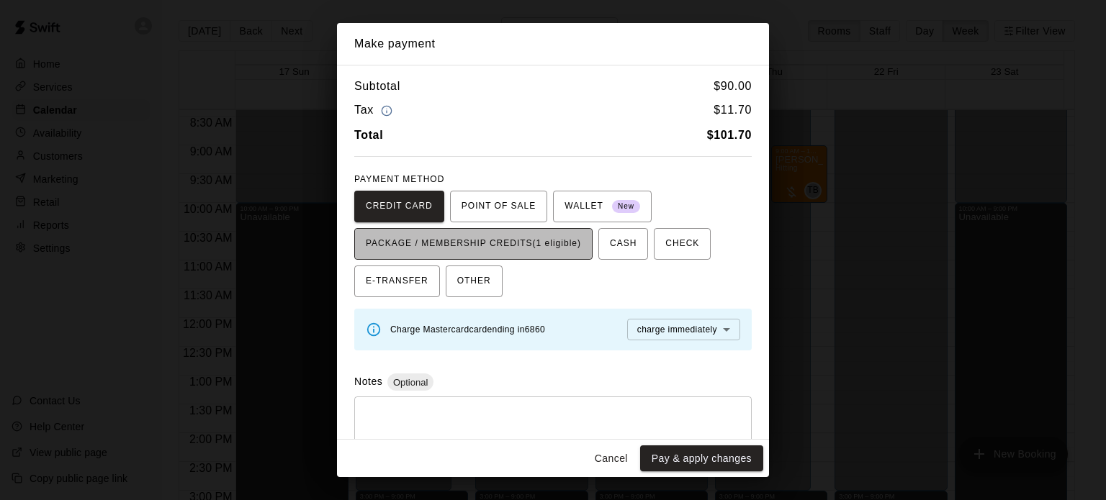
click at [556, 248] on span "PACKAGE / MEMBERSHIP CREDITS (1 eligible)" at bounding box center [473, 244] width 215 height 23
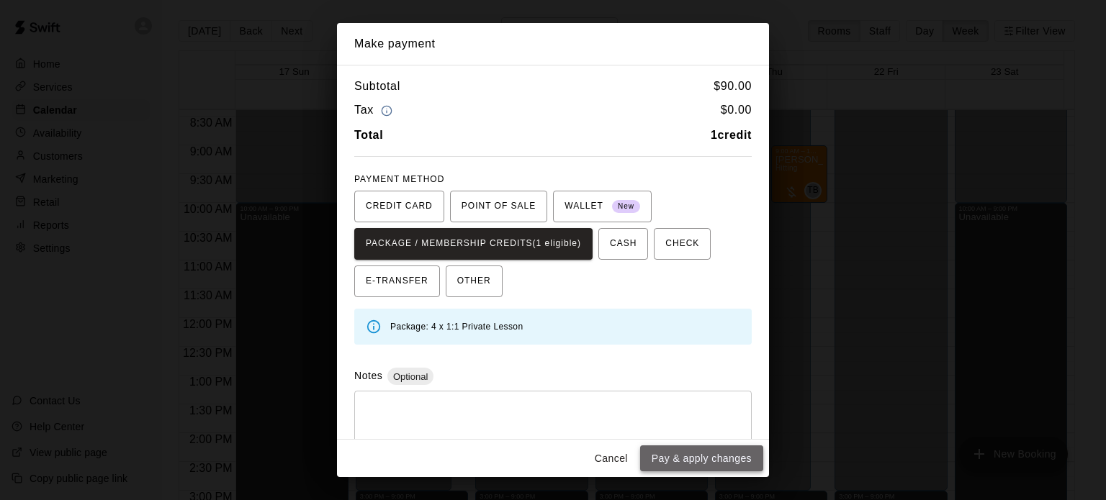
click at [694, 462] on button "Pay & apply changes" at bounding box center [701, 459] width 123 height 27
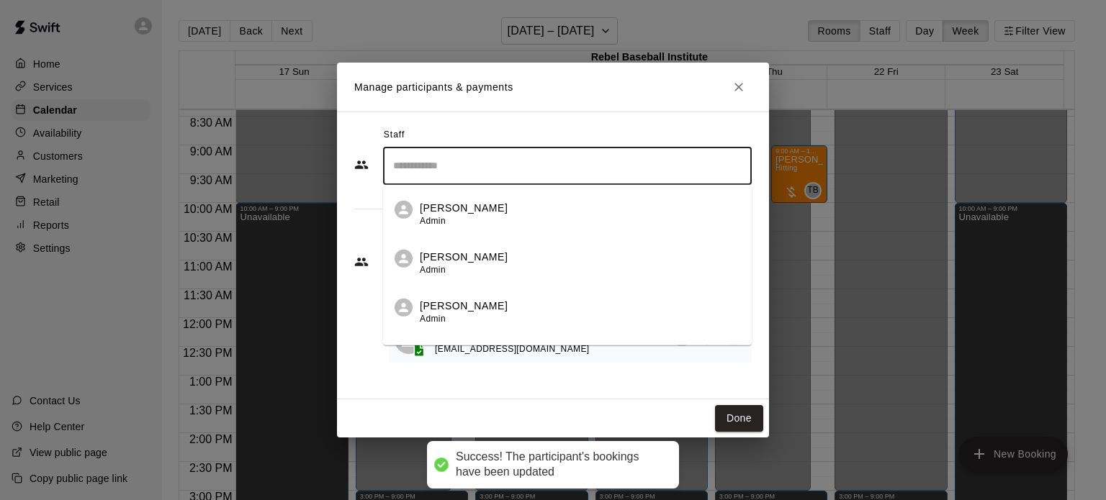
click at [469, 163] on input "Search staff" at bounding box center [568, 165] width 356 height 25
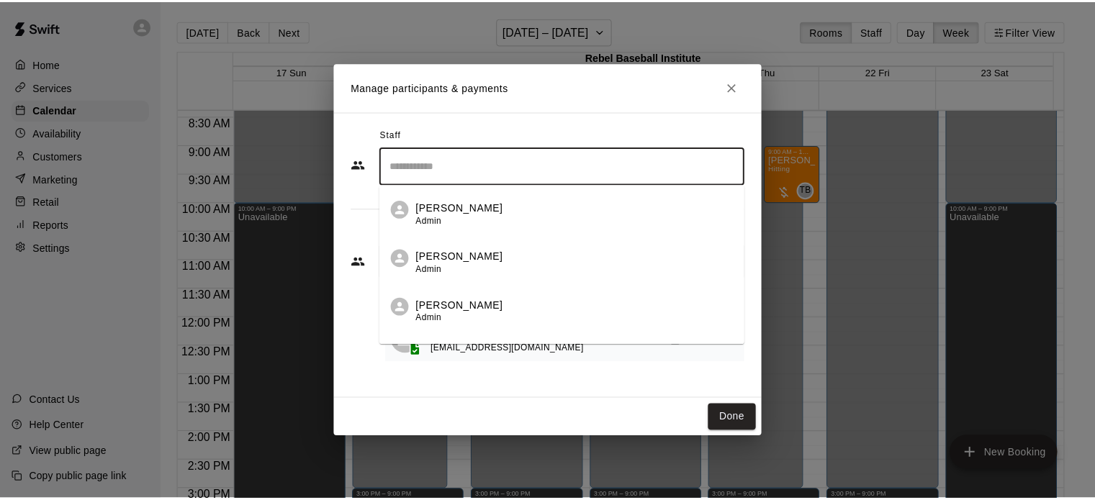
scroll to position [84, 0]
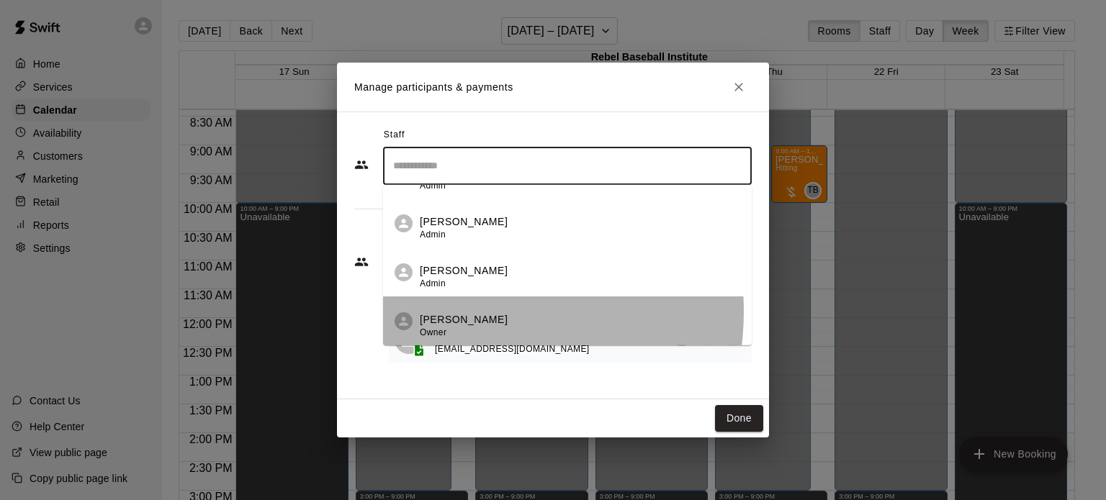
click at [462, 312] on p "[PERSON_NAME]" at bounding box center [464, 319] width 88 height 15
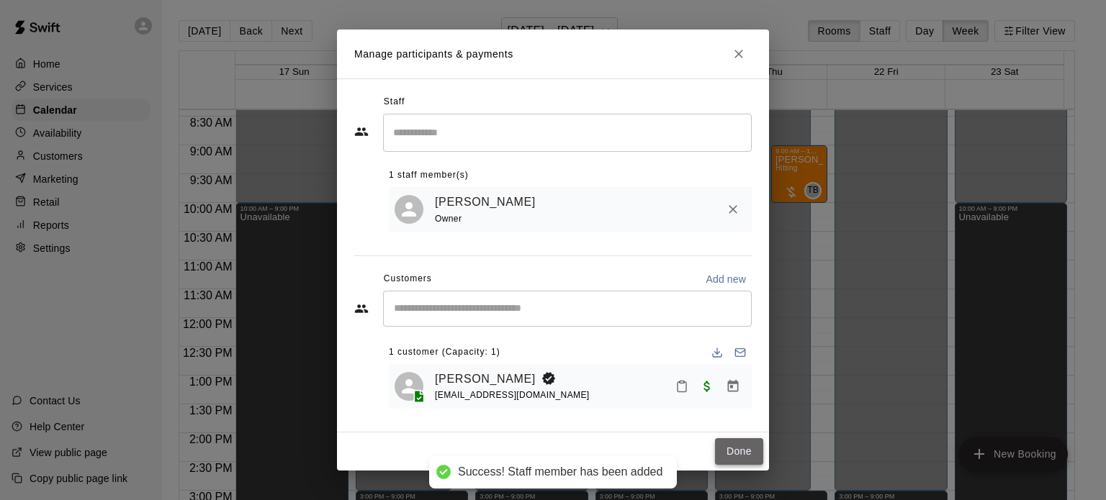
click at [750, 446] on button "Done" at bounding box center [739, 452] width 48 height 27
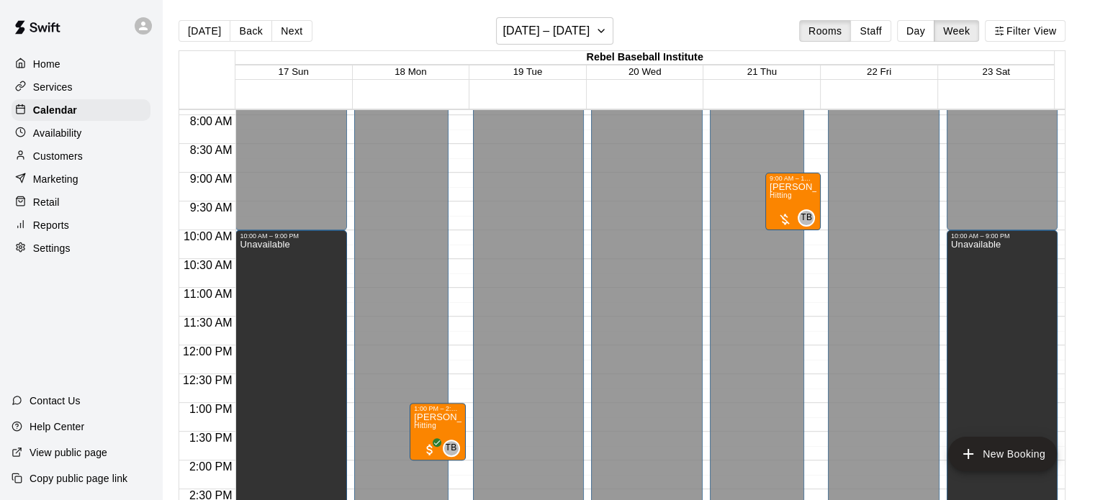
scroll to position [457, 0]
